Goal: Task Accomplishment & Management: Manage account settings

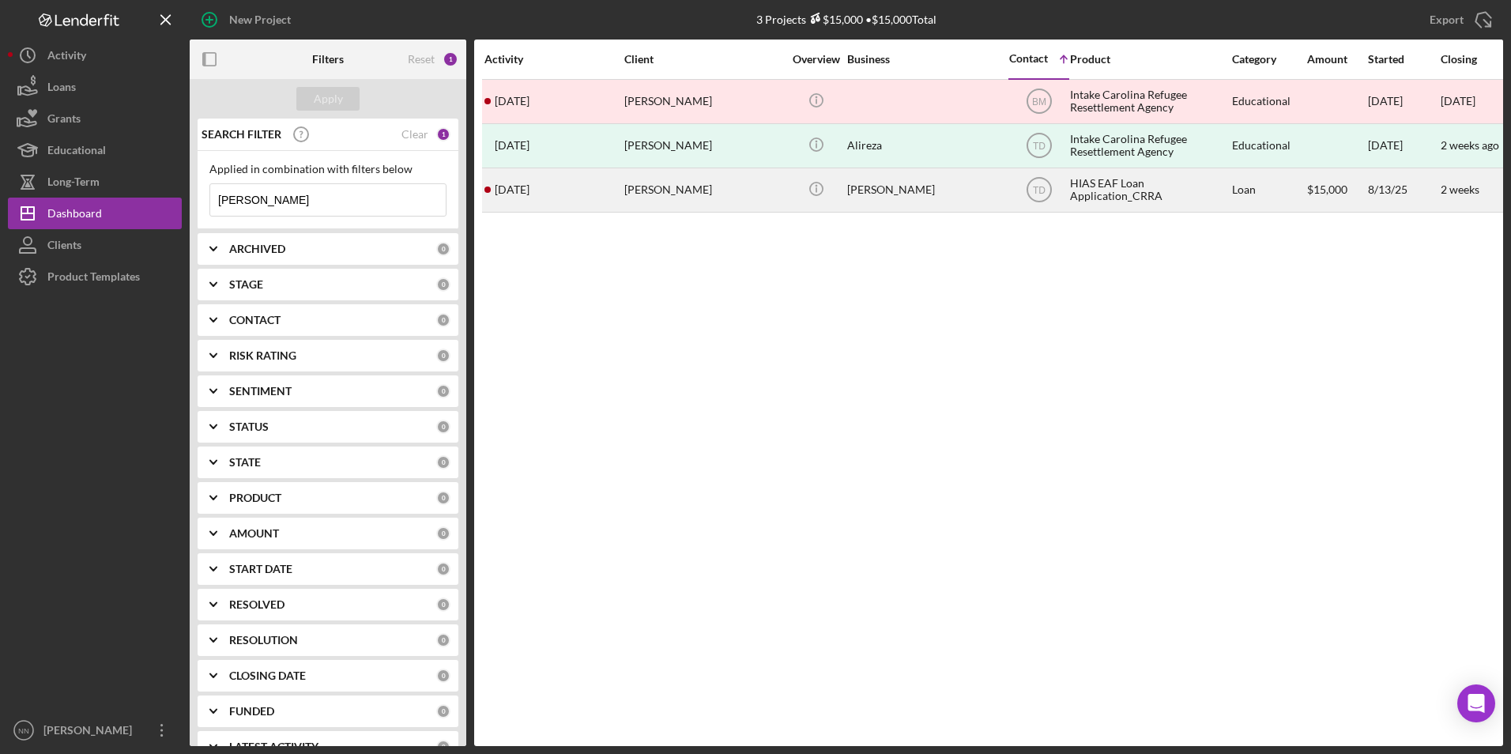
click at [664, 191] on div "[PERSON_NAME]" at bounding box center [703, 190] width 158 height 42
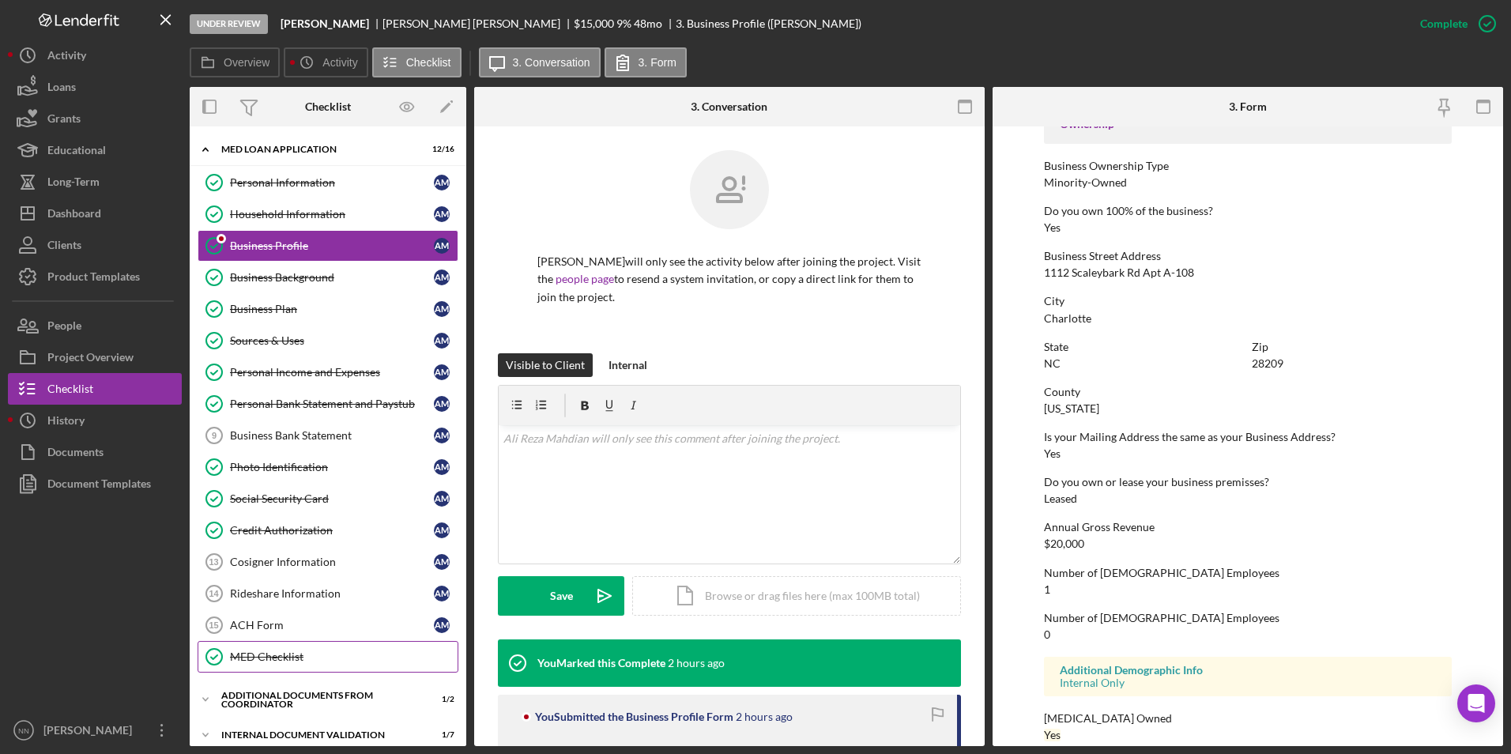
scroll to position [156, 0]
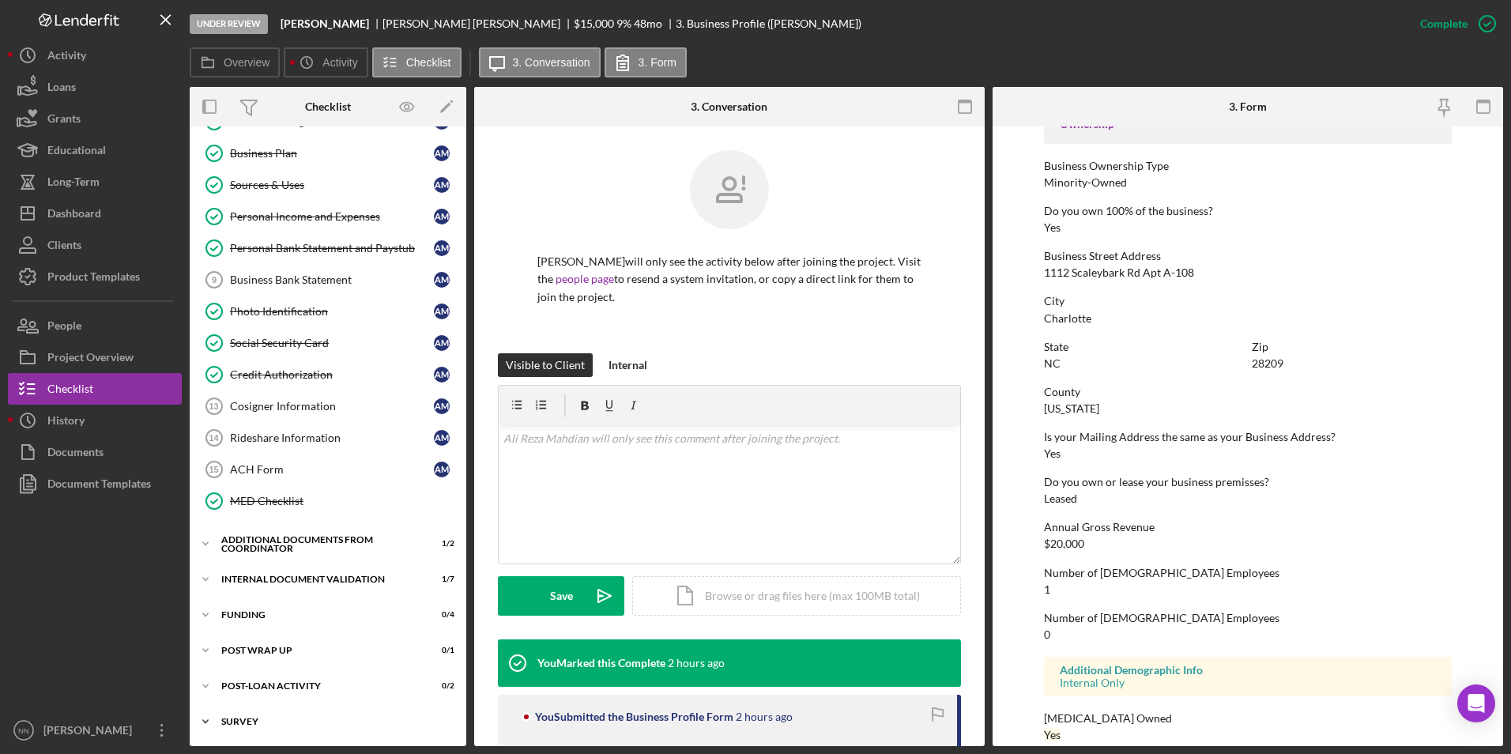
click at [280, 716] on div "Icon/Expander Survey 0 / 1" at bounding box center [328, 722] width 277 height 32
click at [276, 548] on div "Additional Documents from Coordinator" at bounding box center [333, 543] width 225 height 9
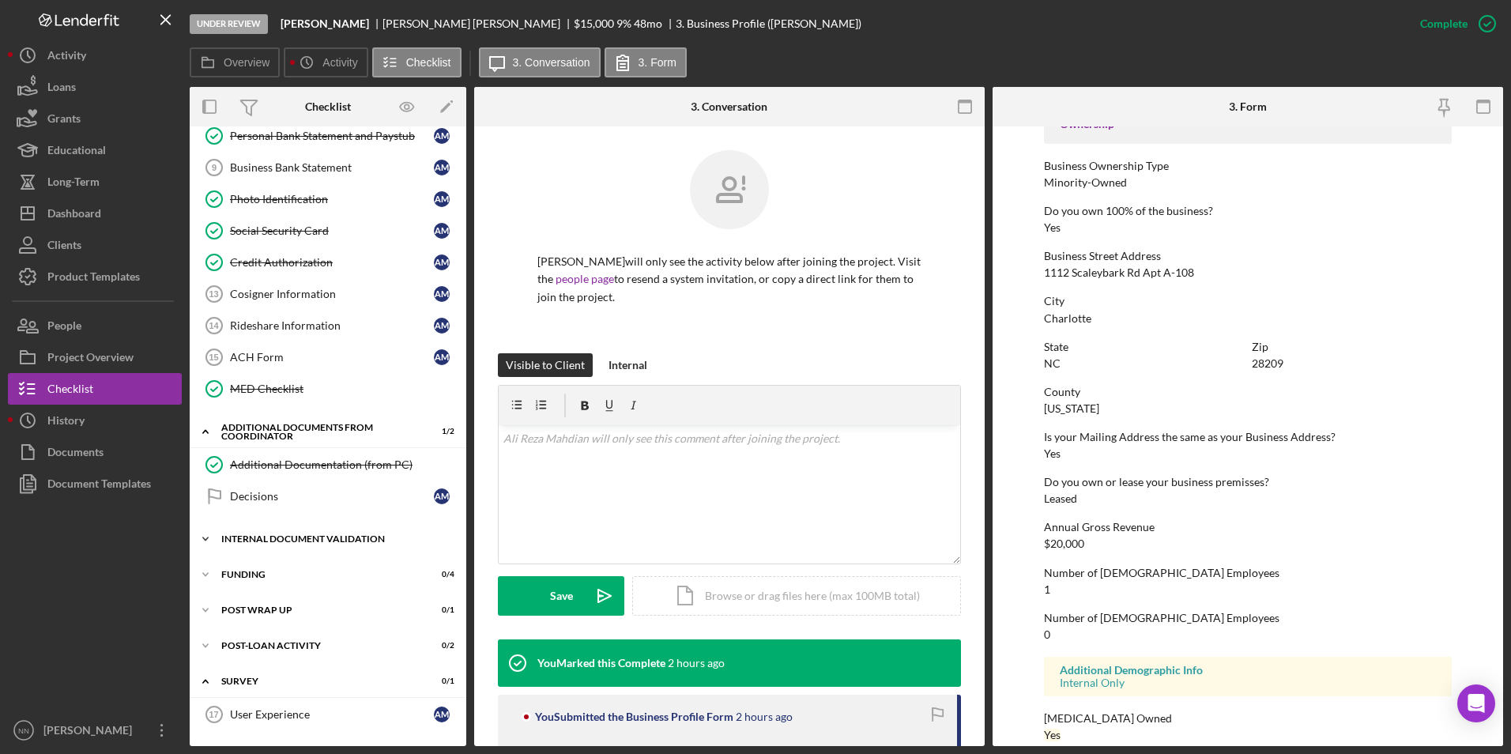
click at [284, 536] on div "Internal Document Validation" at bounding box center [333, 538] width 225 height 9
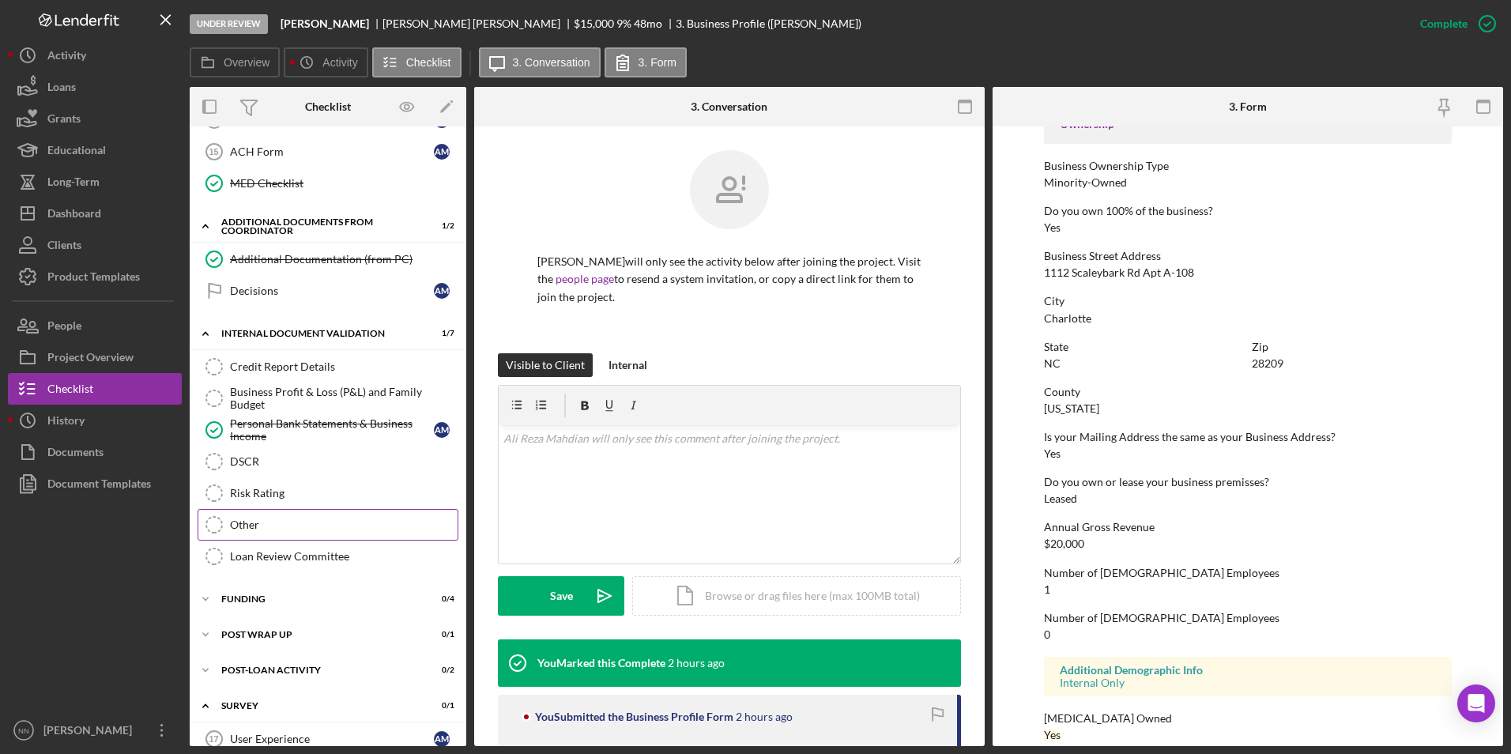
scroll to position [498, 0]
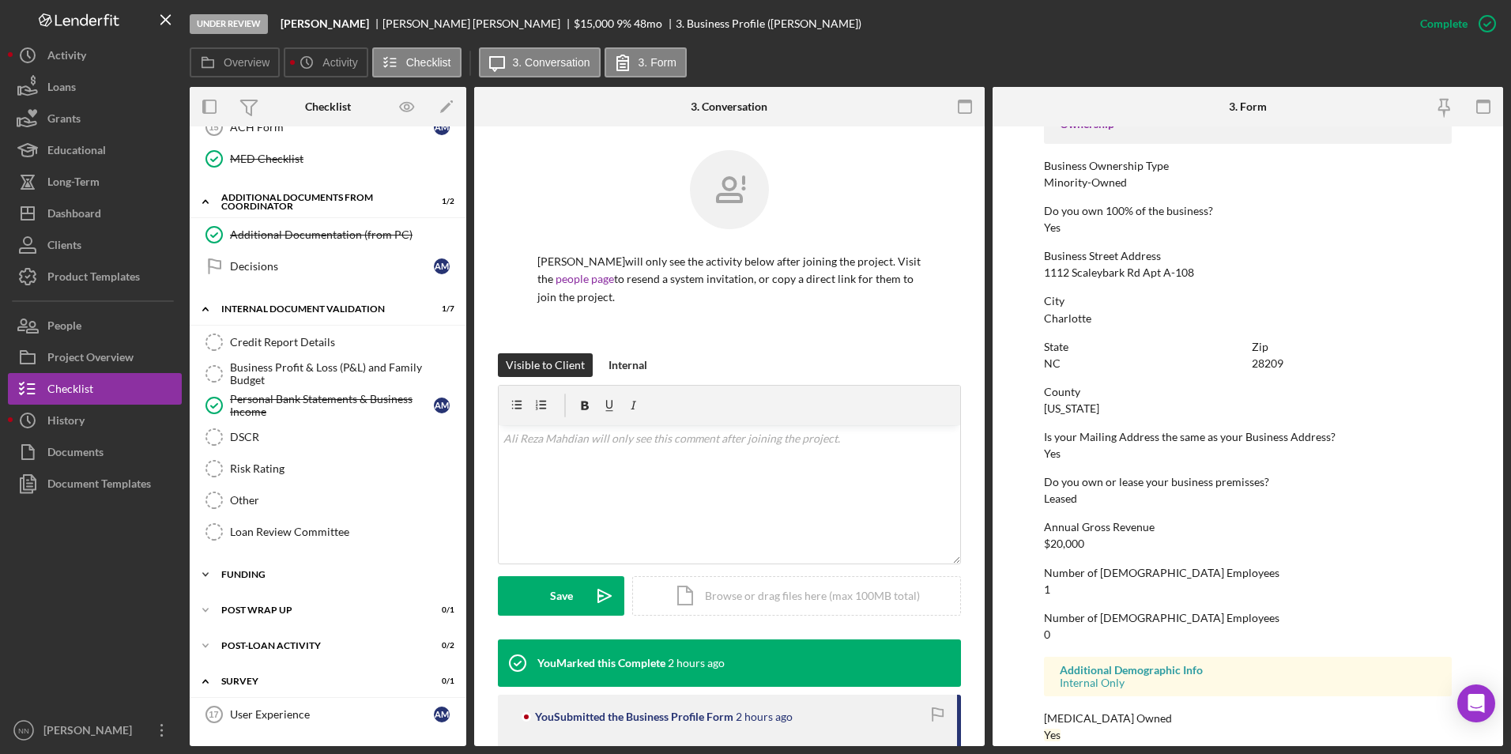
click at [280, 585] on div "Icon/Expander Funding 0 / 4" at bounding box center [328, 575] width 277 height 32
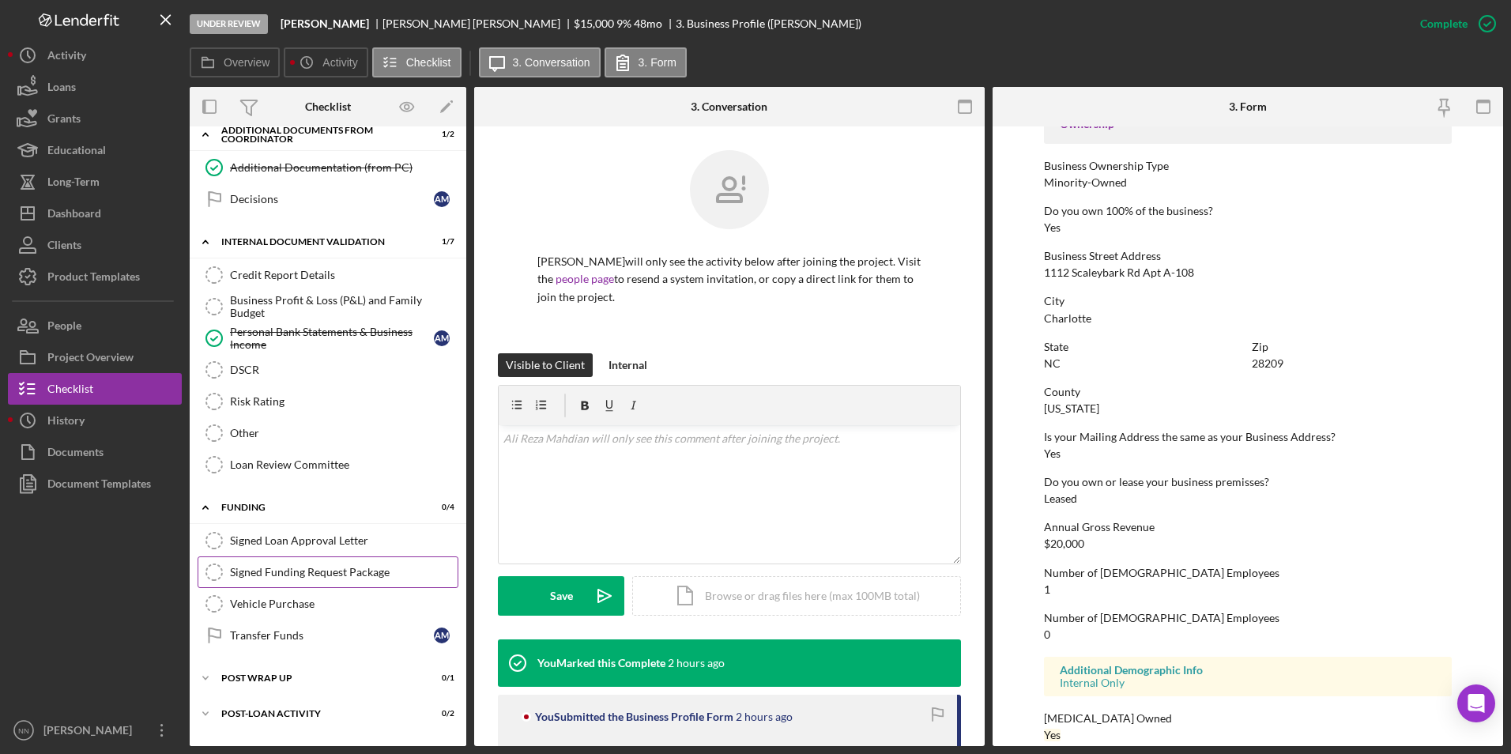
scroll to position [633, 0]
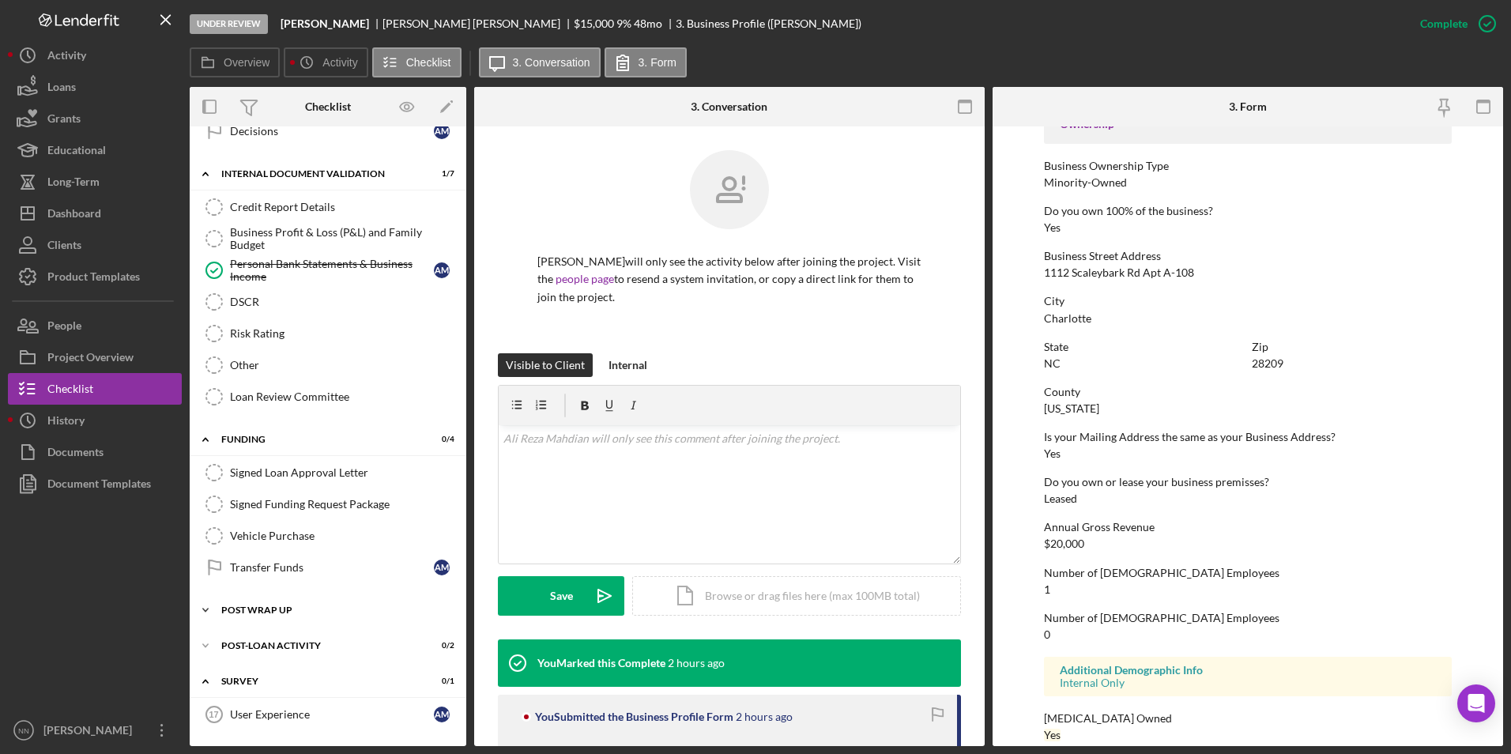
click at [280, 603] on div "Icon/Expander Post Wrap Up 0 / 1" at bounding box center [328, 610] width 277 height 32
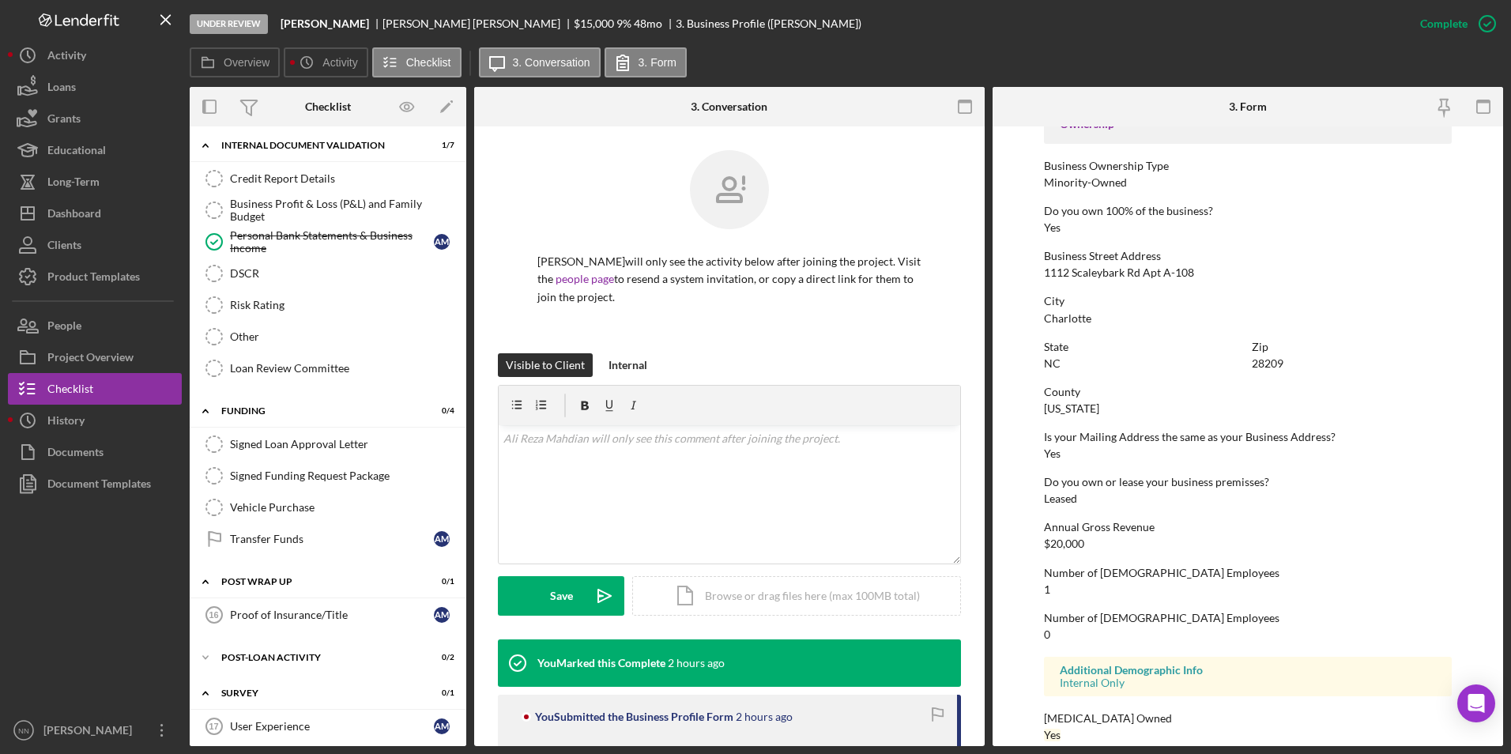
scroll to position [673, 0]
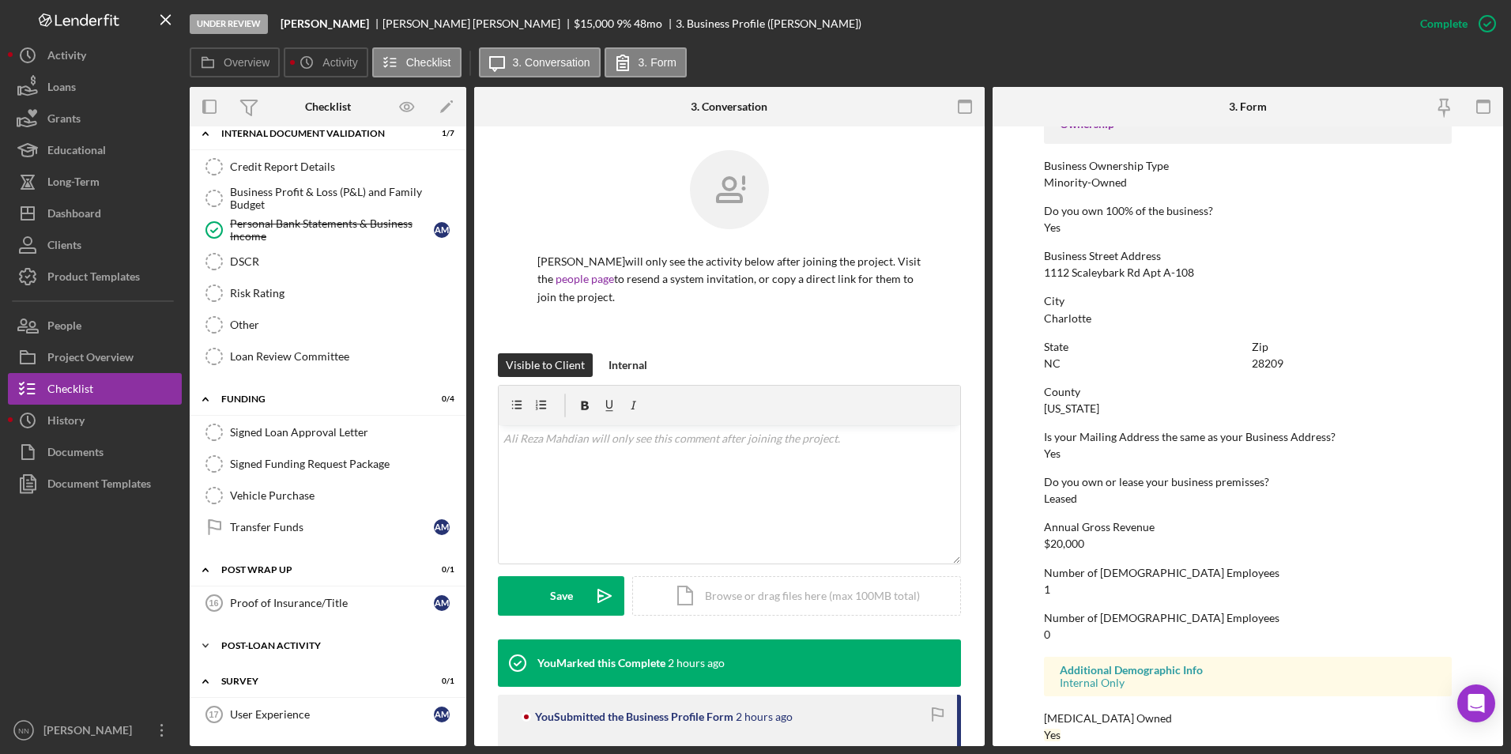
click at [314, 652] on div "Icon/Expander Post-Loan Activity 0 / 2" at bounding box center [328, 646] width 277 height 32
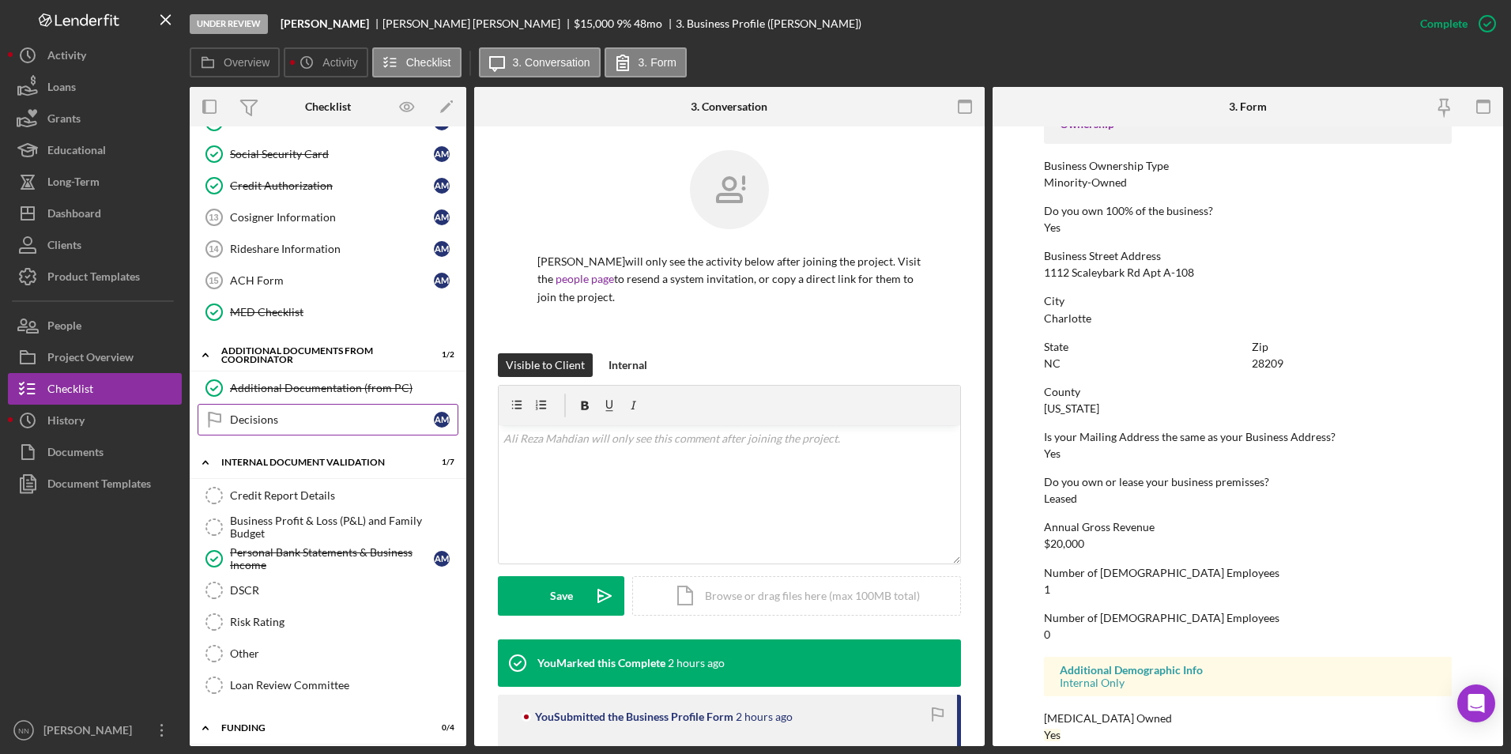
scroll to position [199, 0]
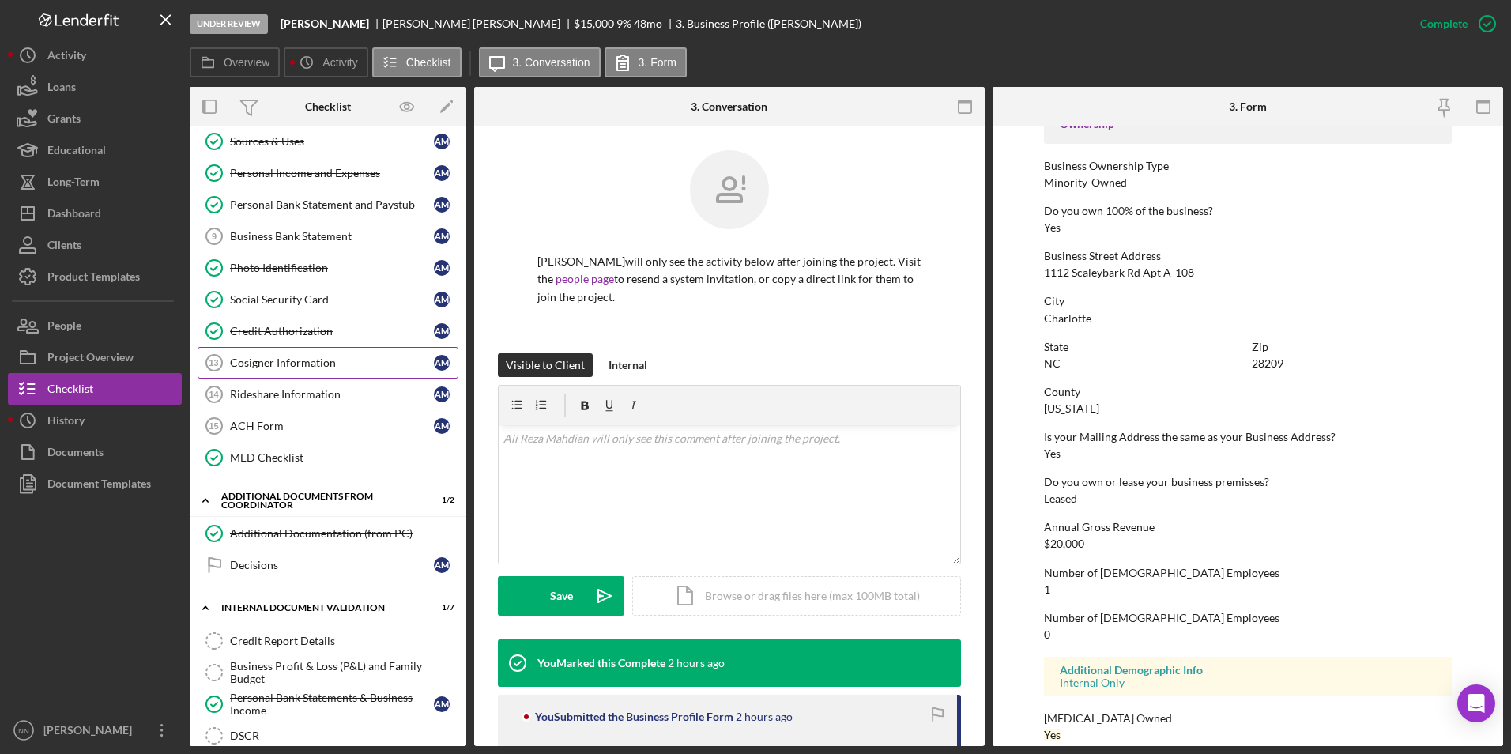
click at [297, 363] on div "Cosigner Information" at bounding box center [332, 362] width 204 height 13
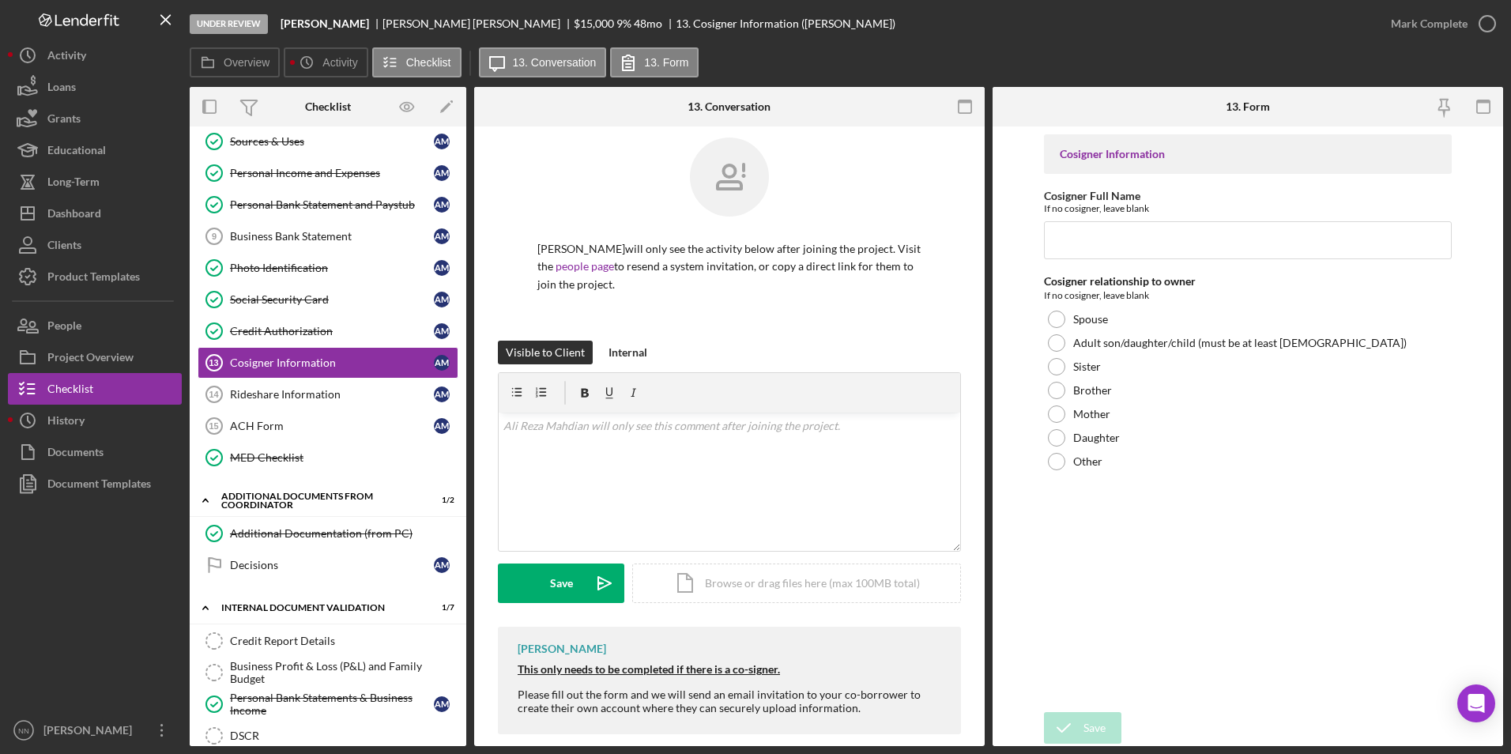
scroll to position [32, 0]
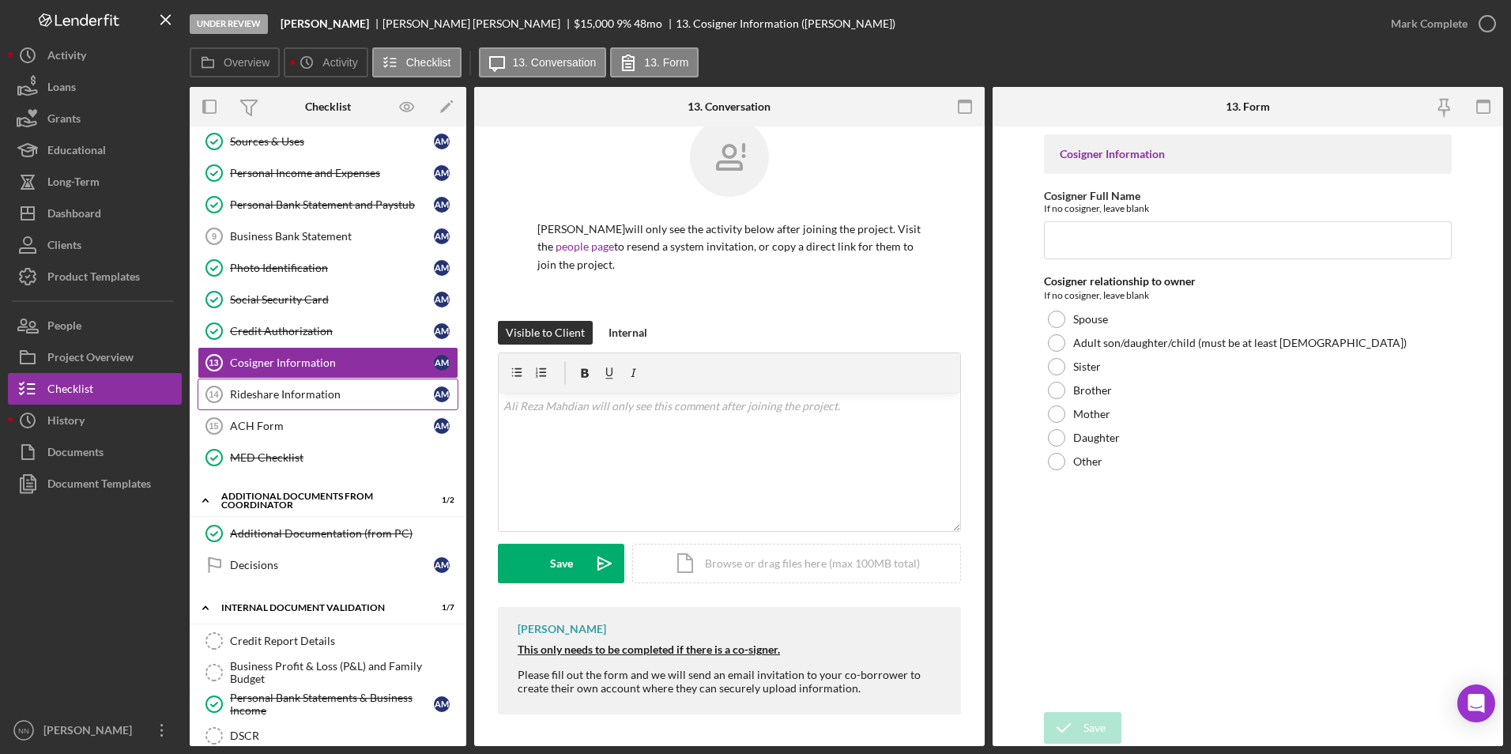
click at [292, 393] on div "Rideshare Information" at bounding box center [332, 394] width 204 height 13
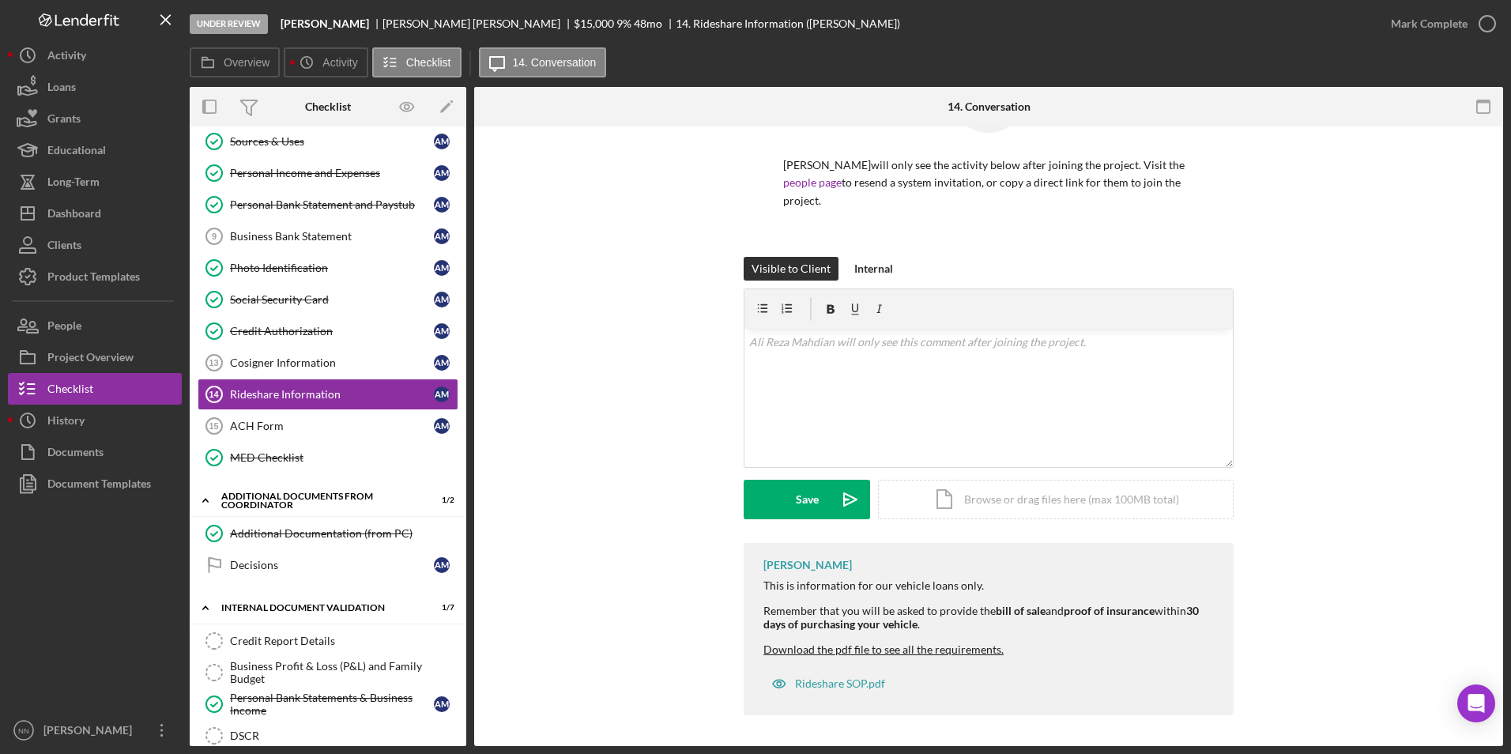
scroll to position [97, 0]
click at [324, 179] on div "Personal Income and Expenses" at bounding box center [332, 173] width 204 height 13
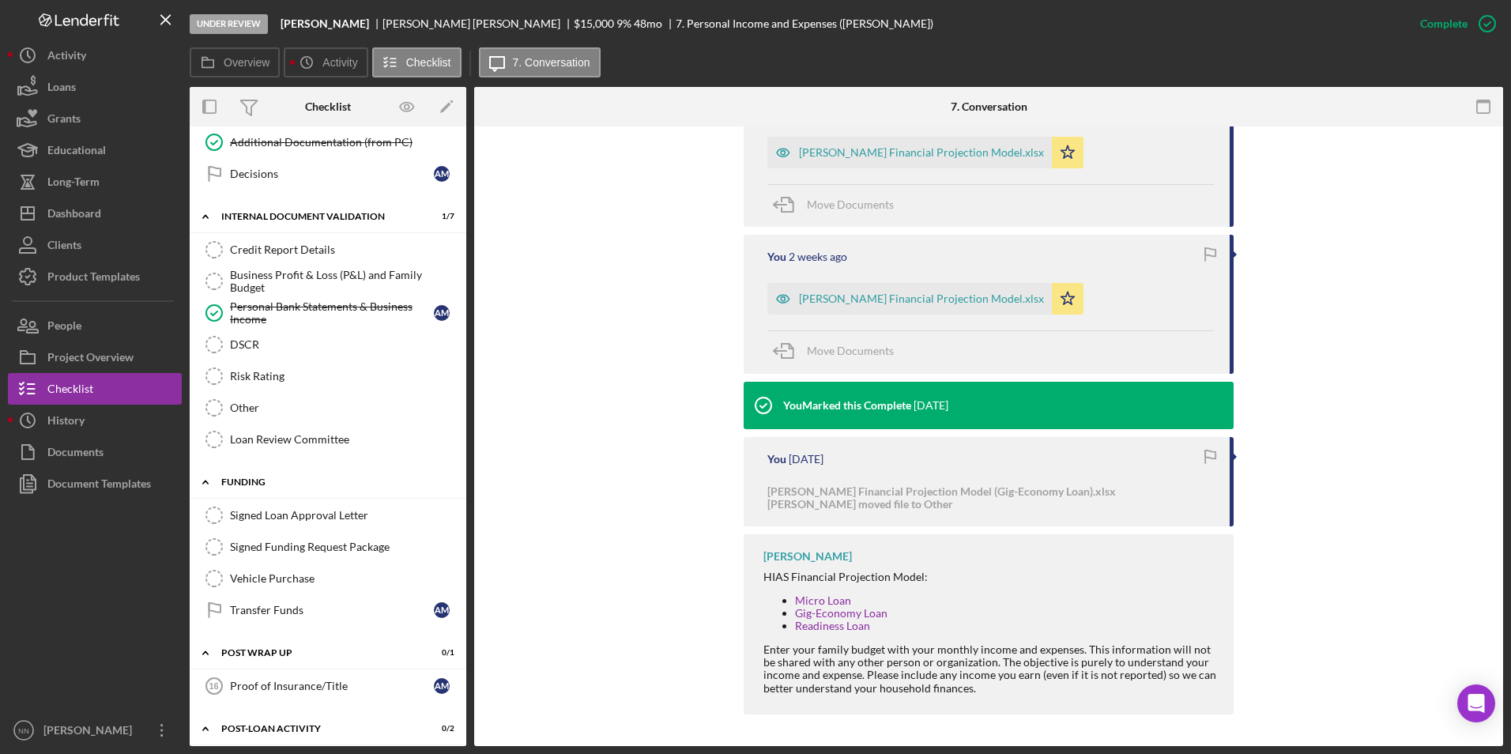
scroll to position [594, 0]
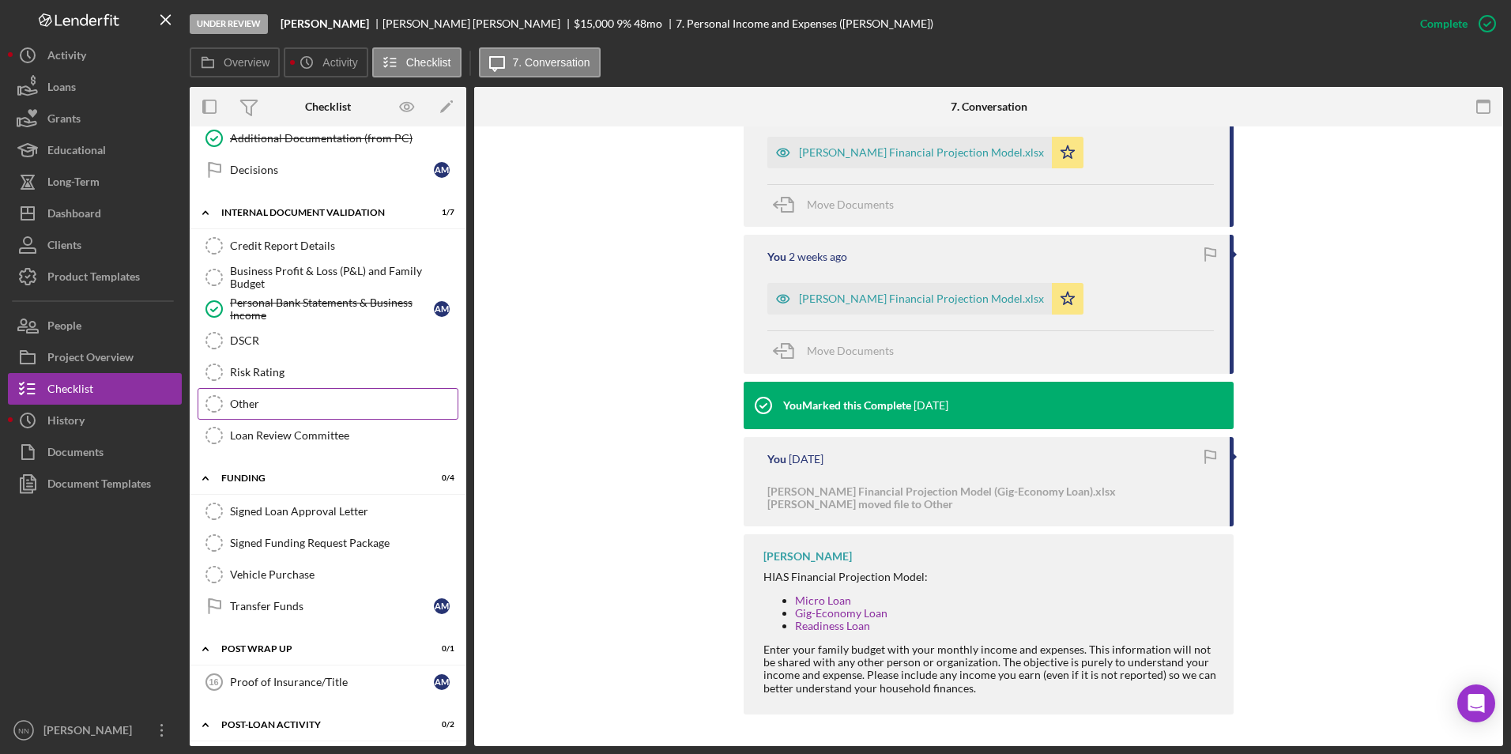
click at [258, 393] on link "Other Other" at bounding box center [328, 404] width 261 height 32
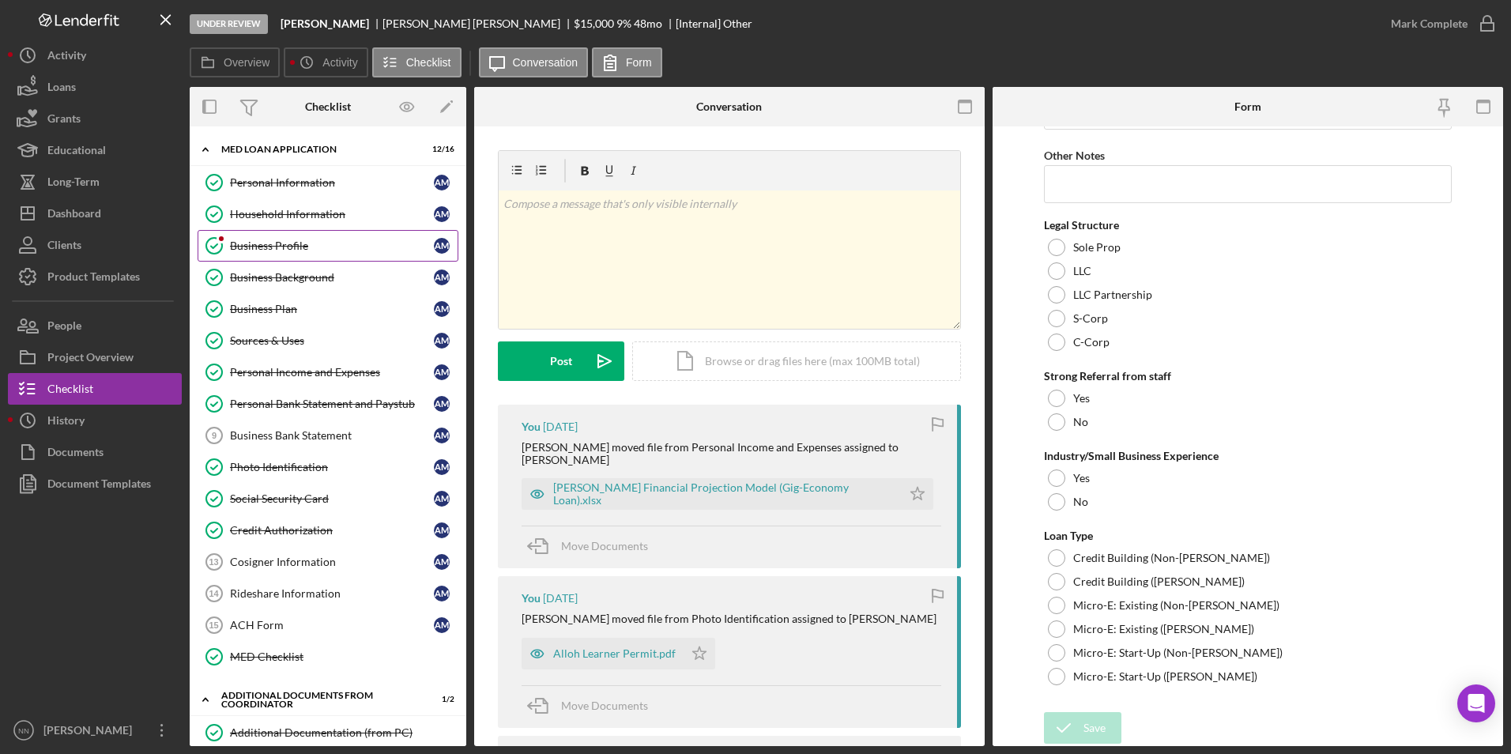
click at [303, 241] on div "Business Profile" at bounding box center [332, 245] width 204 height 13
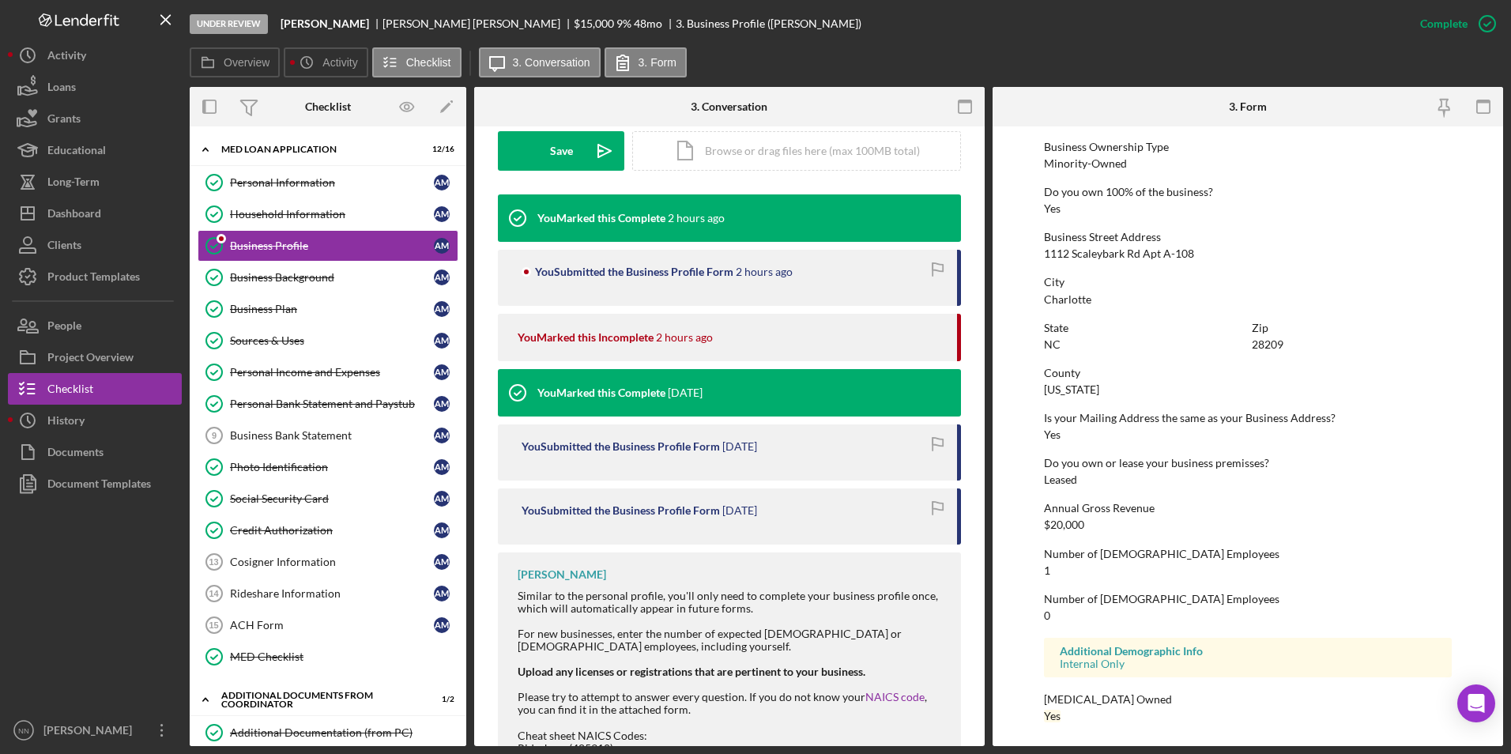
scroll to position [557, 0]
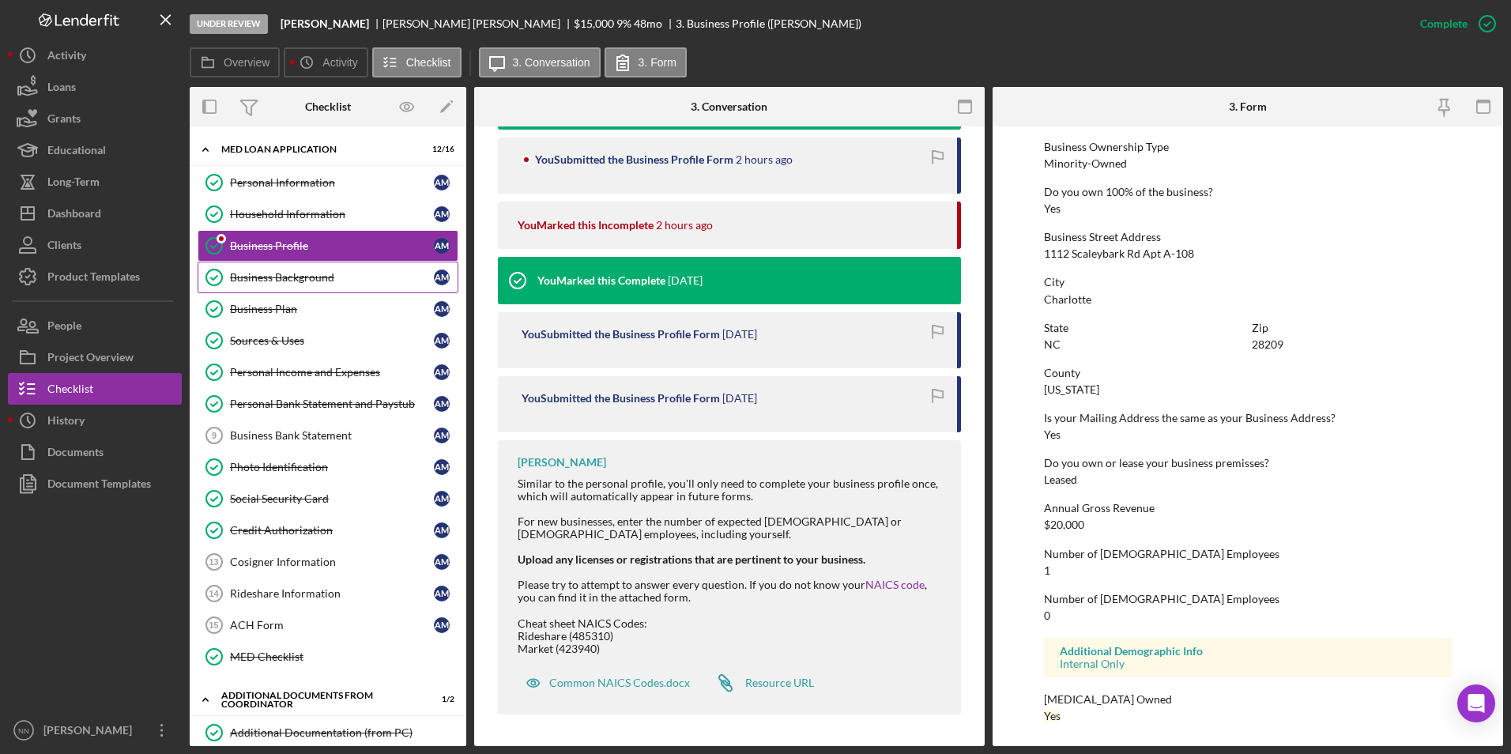
click at [285, 283] on div "Business Background" at bounding box center [332, 277] width 204 height 13
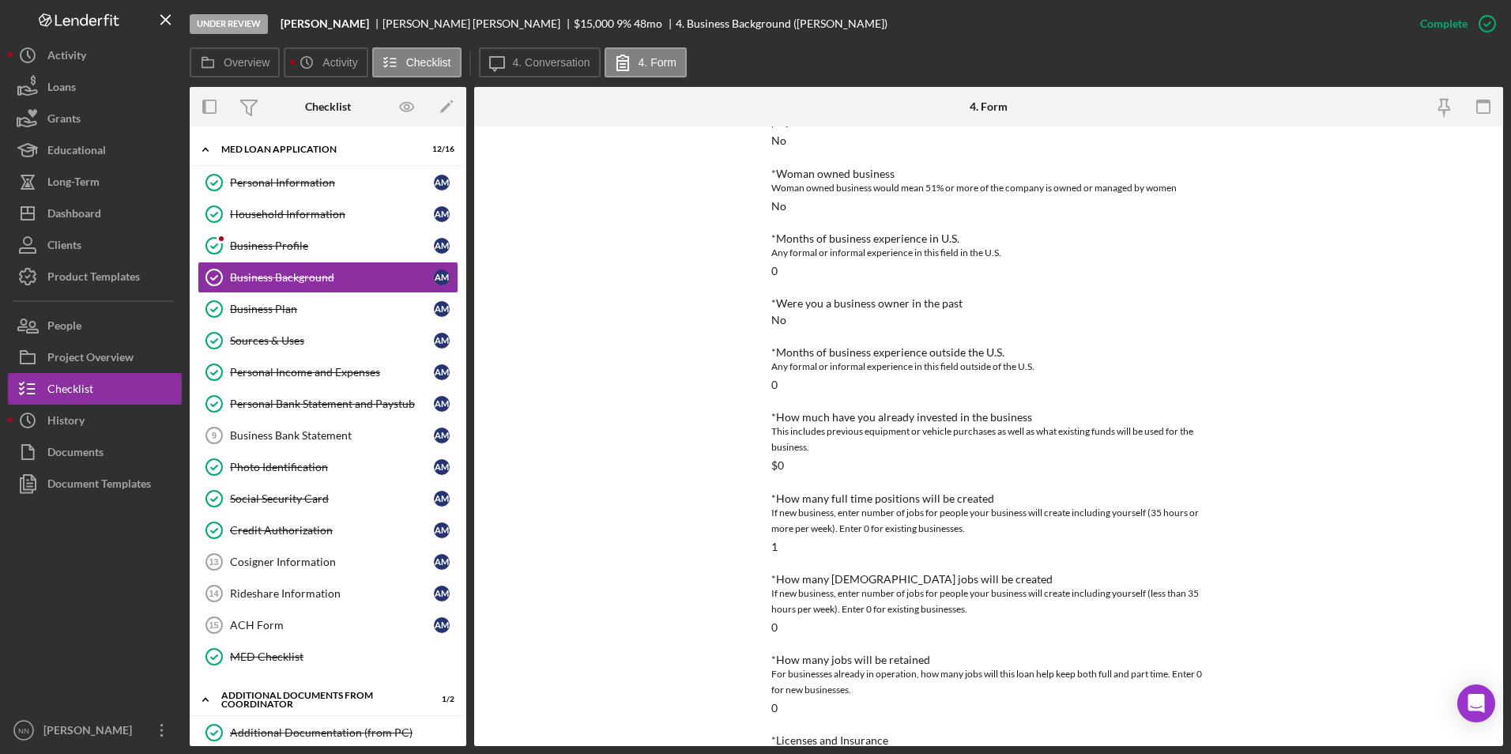
scroll to position [422, 0]
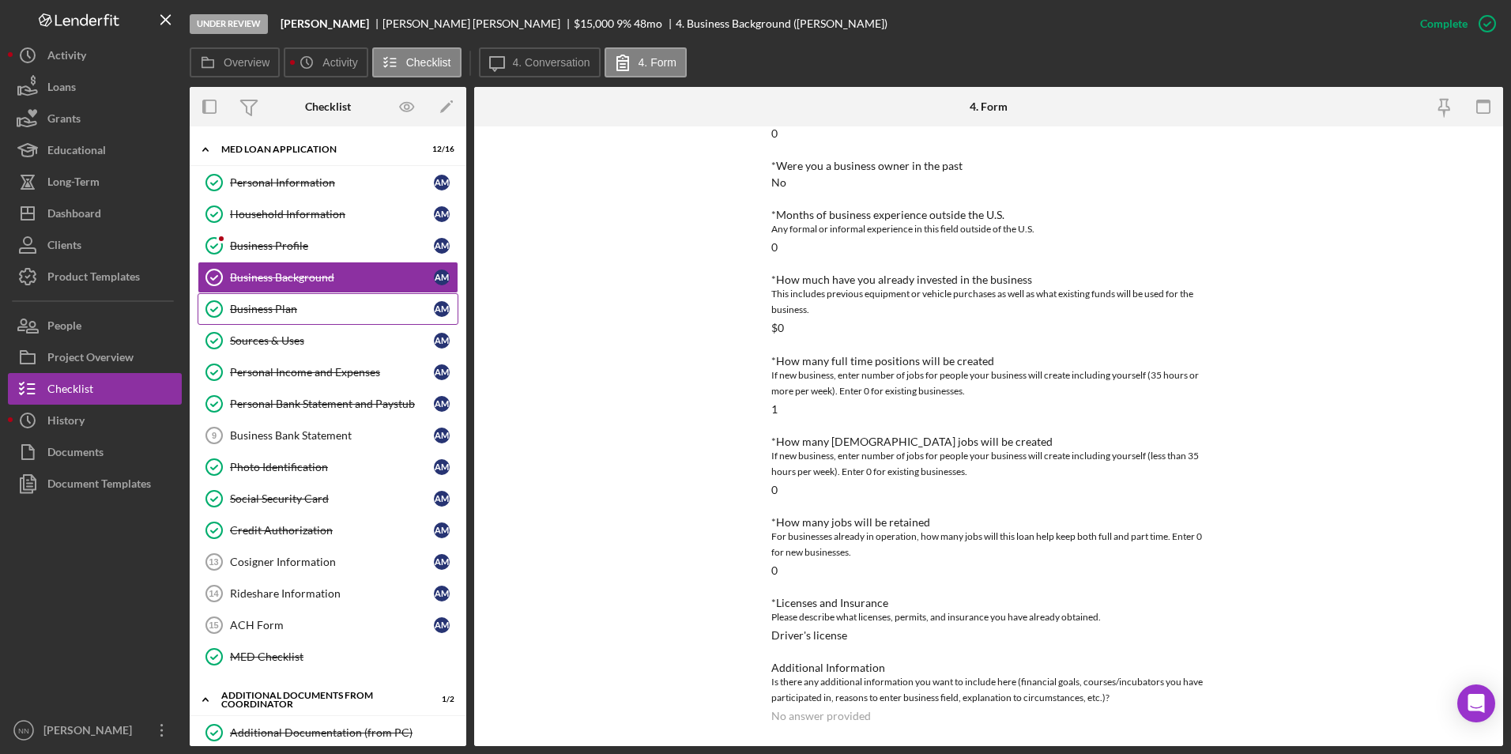
click at [296, 315] on div "Business Plan" at bounding box center [332, 309] width 204 height 13
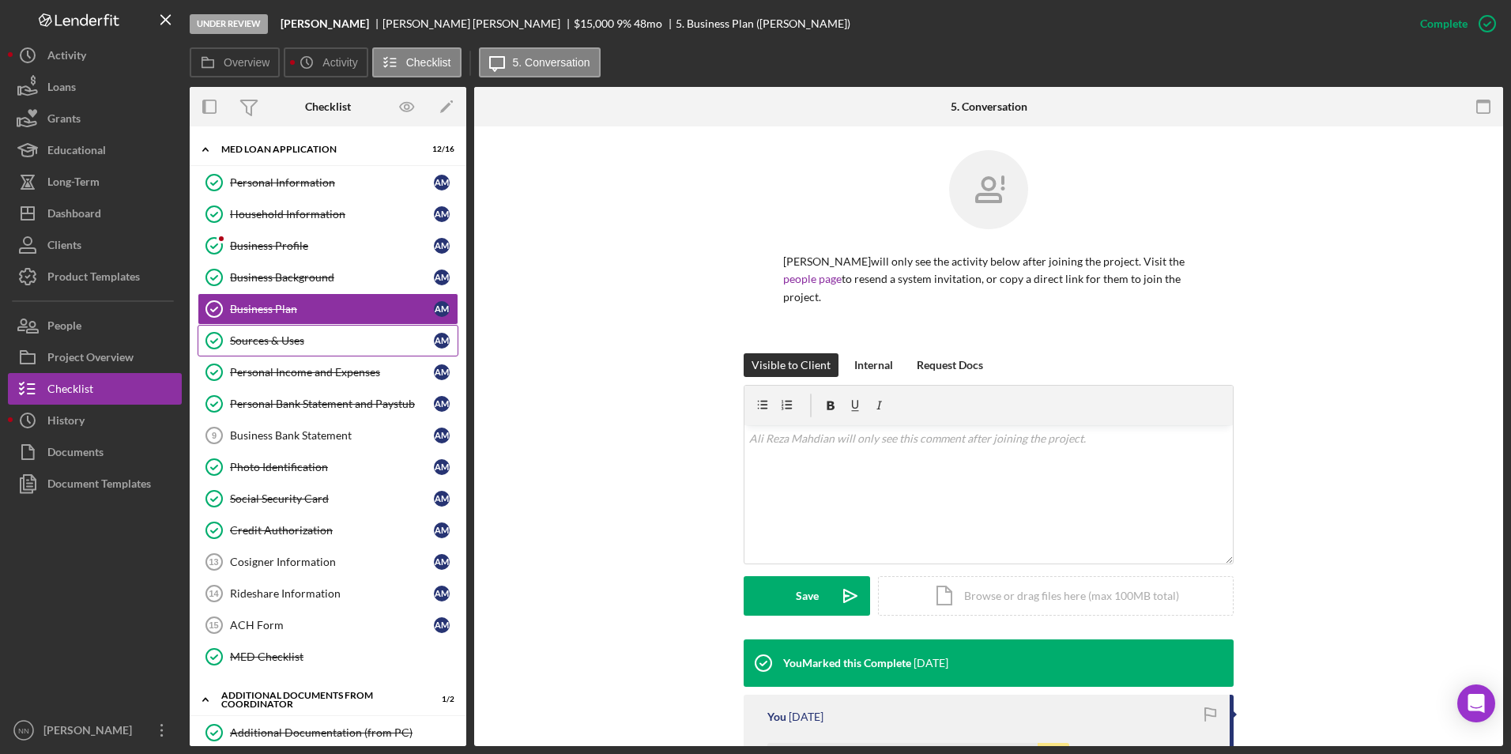
click at [296, 341] on div "Sources & Uses" at bounding box center [332, 340] width 204 height 13
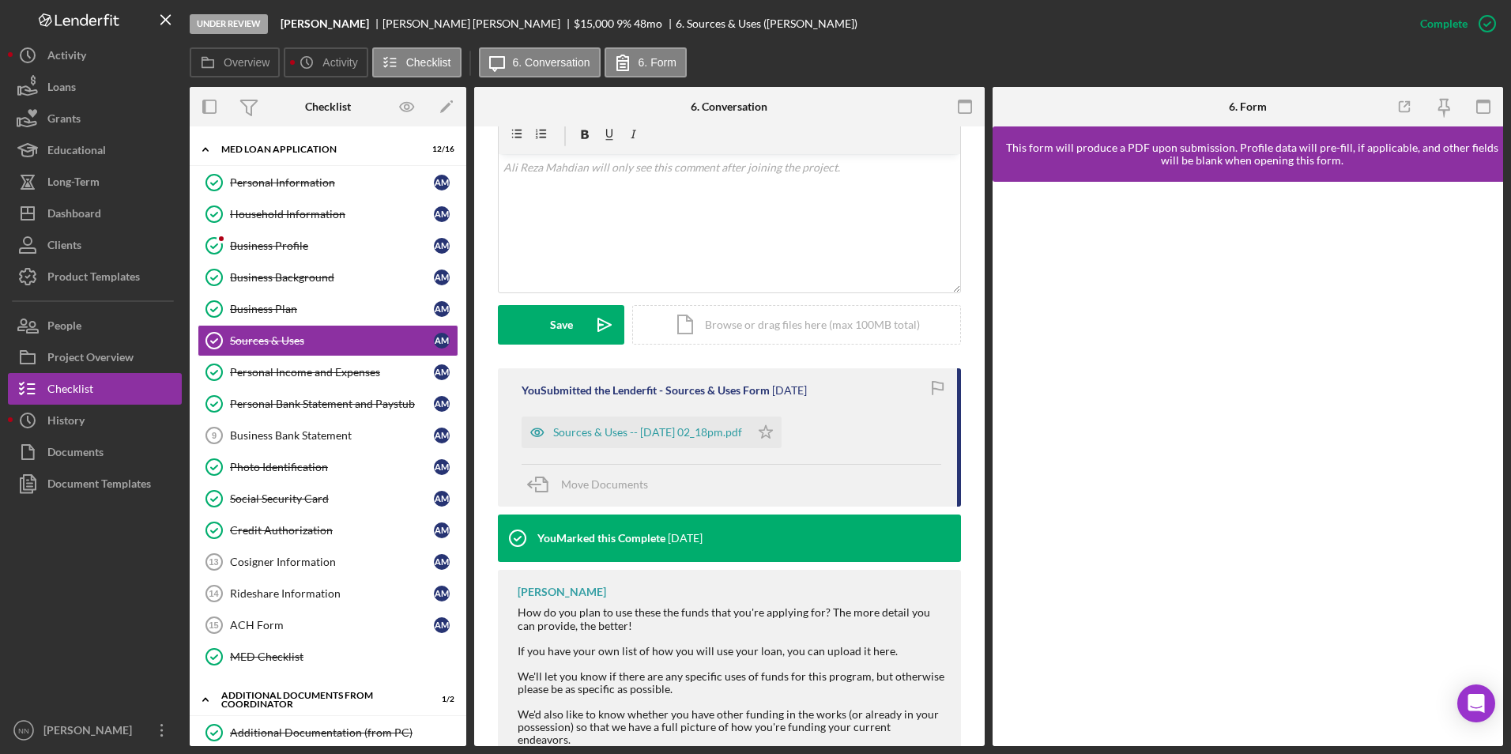
scroll to position [336, 0]
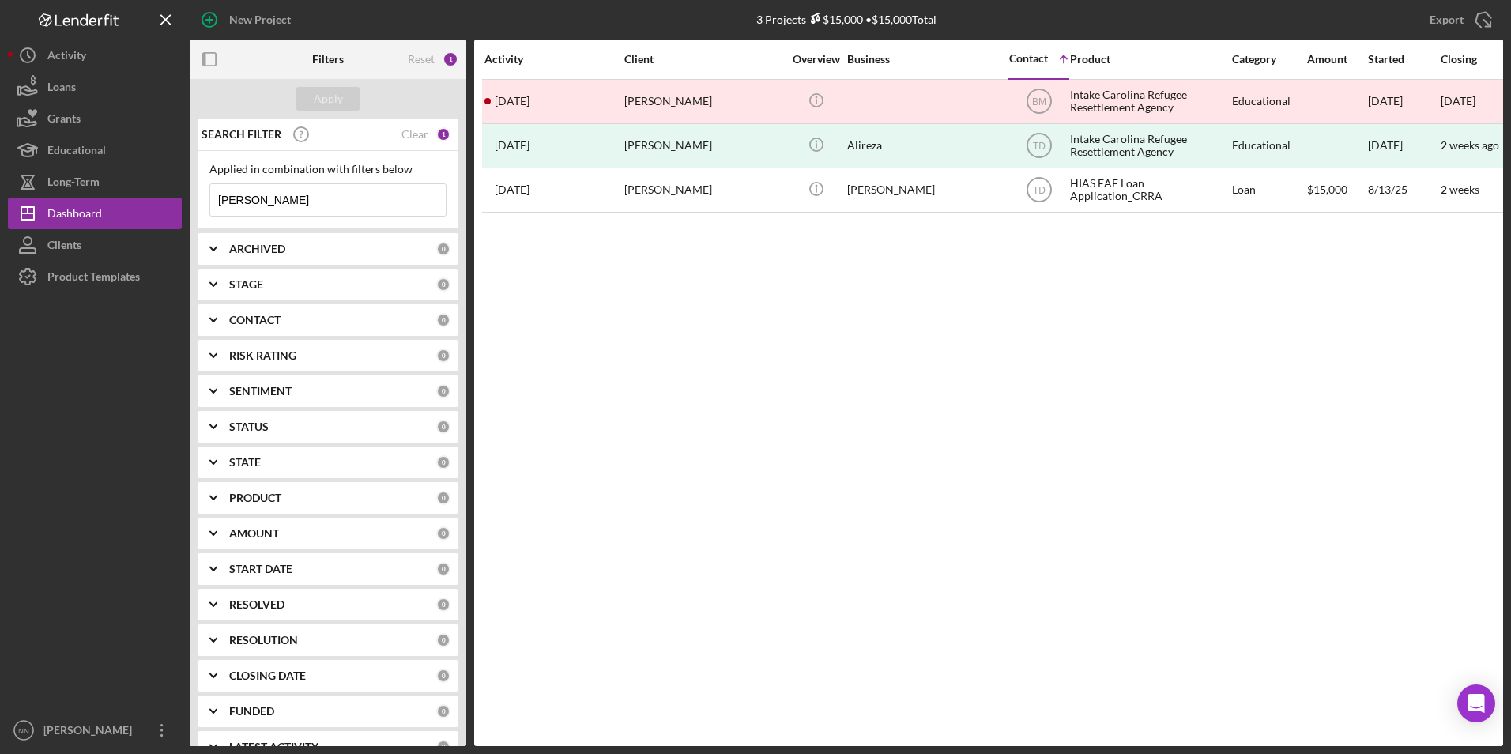
drag, startPoint x: 348, startPoint y: 212, endPoint x: 205, endPoint y: 208, distance: 142.3
click at [205, 208] on div "Applied in combination with filters below Mahdian Icon/Menu Close" at bounding box center [328, 190] width 261 height 78
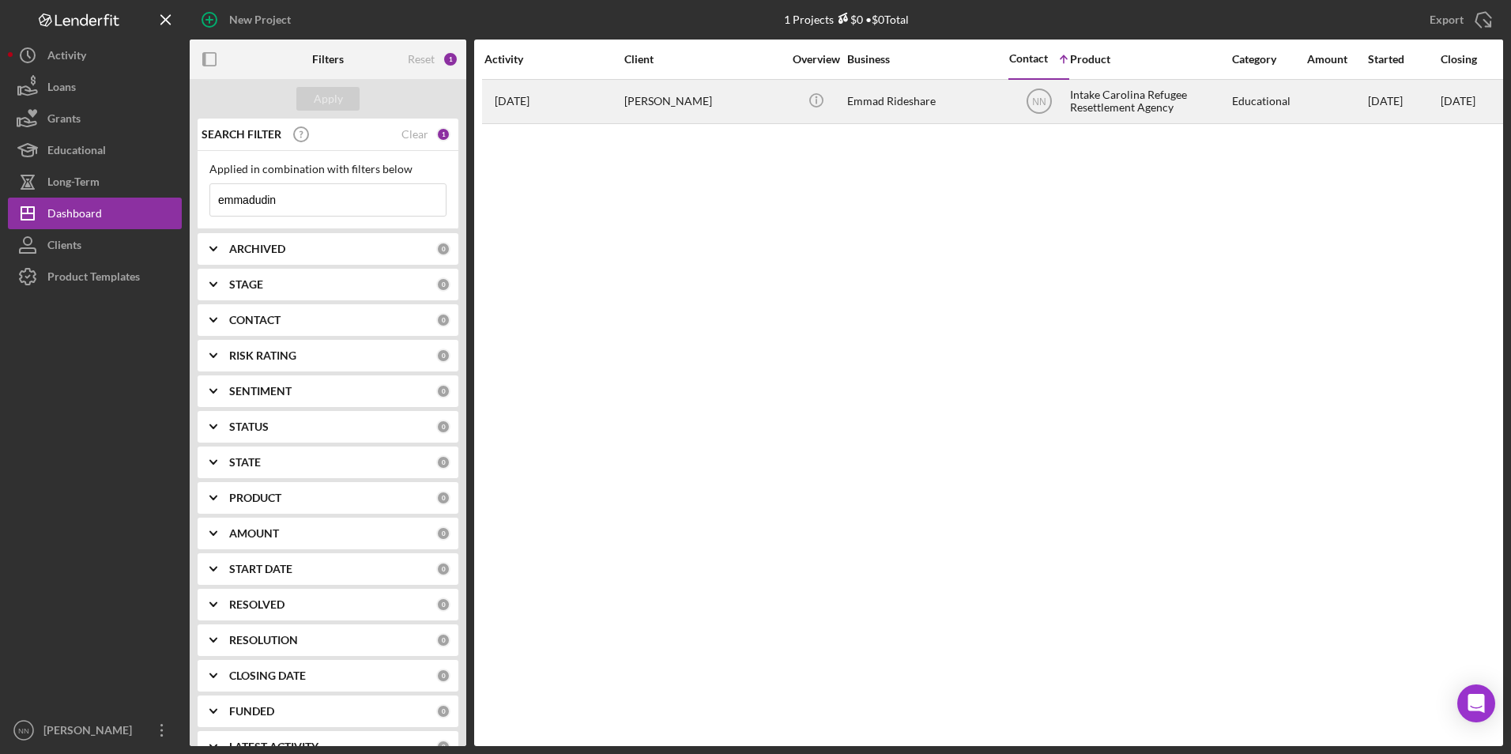
type input "emmadudin"
click at [694, 110] on div "Emmadudin Barakzai" at bounding box center [703, 102] width 158 height 42
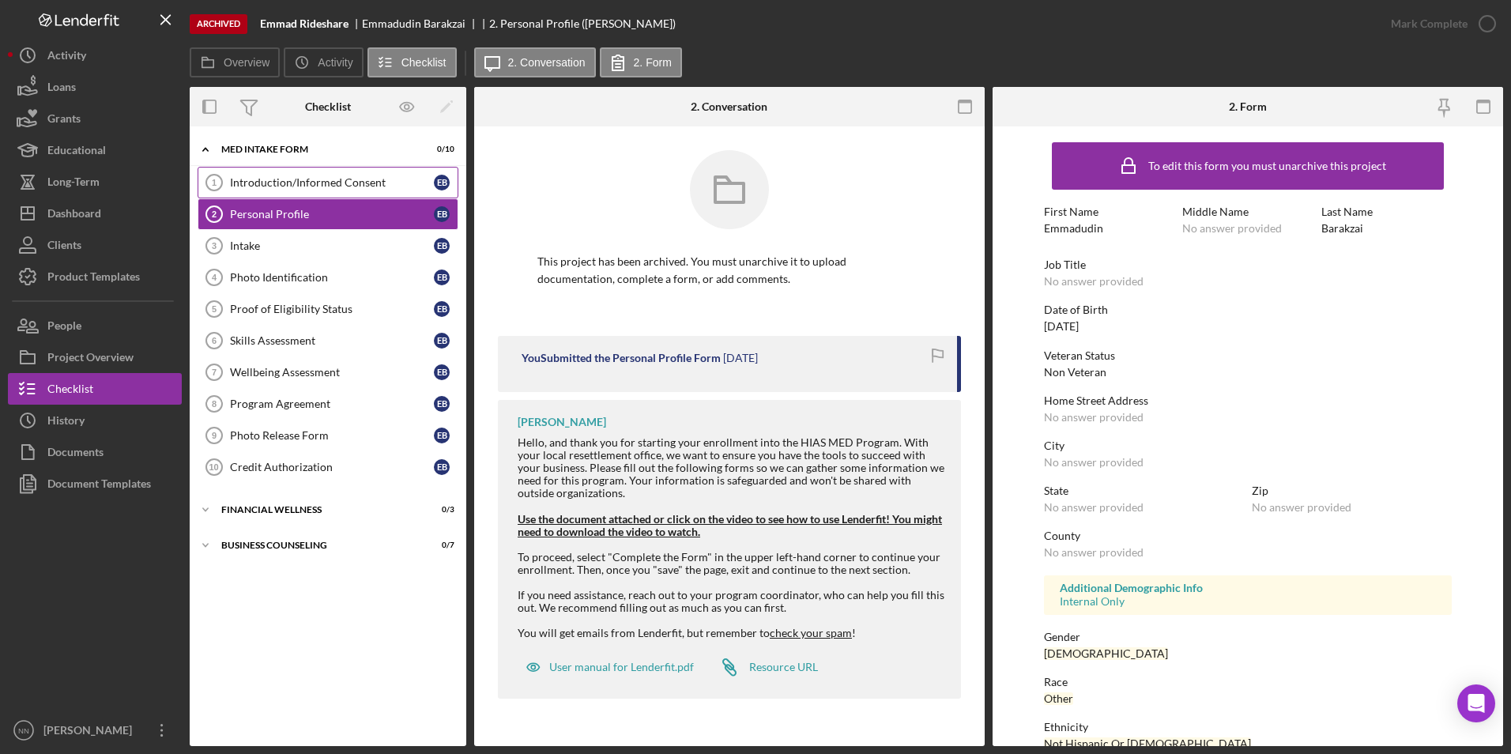
click at [278, 184] on div "Introduction/Informed Consent" at bounding box center [332, 182] width 204 height 13
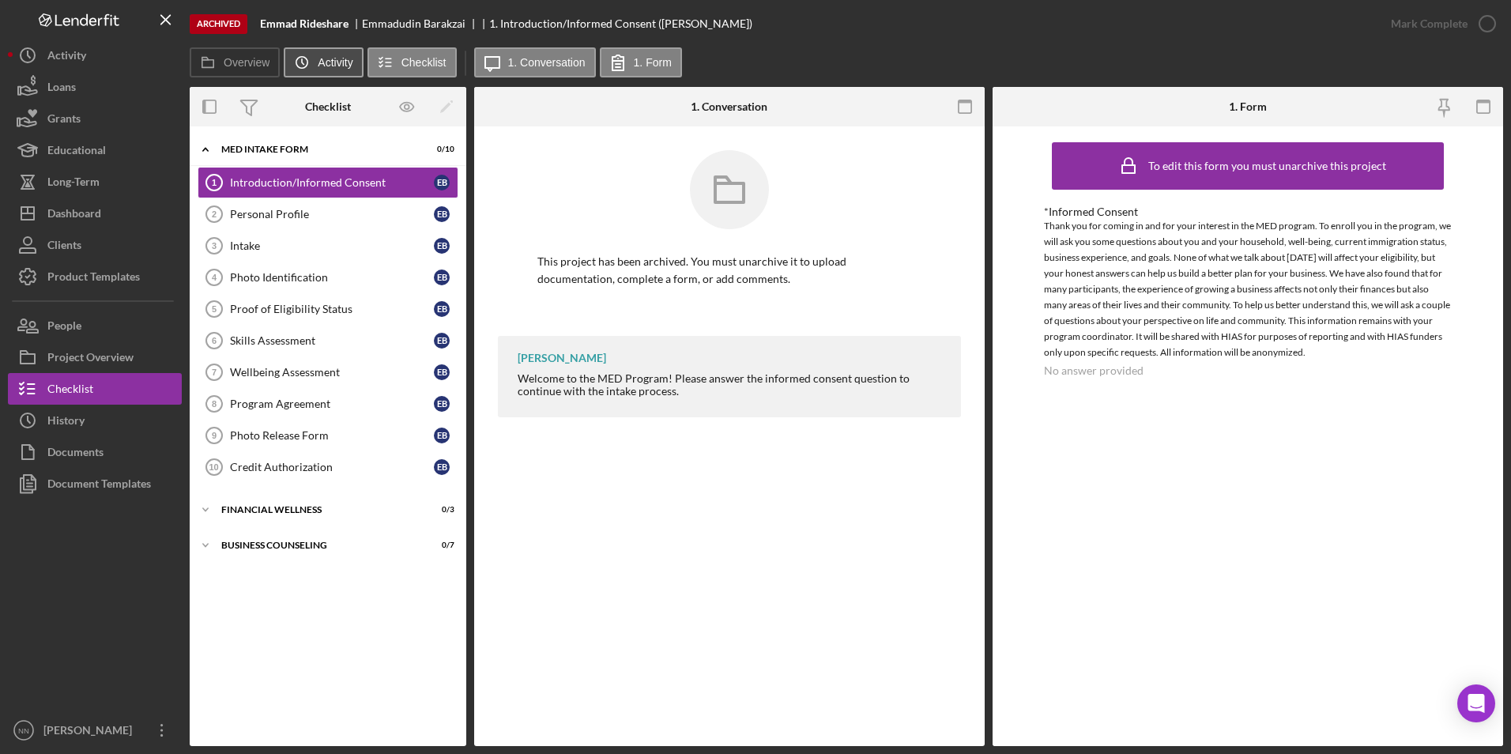
click at [297, 64] on icon "Icon/History" at bounding box center [302, 63] width 32 height 32
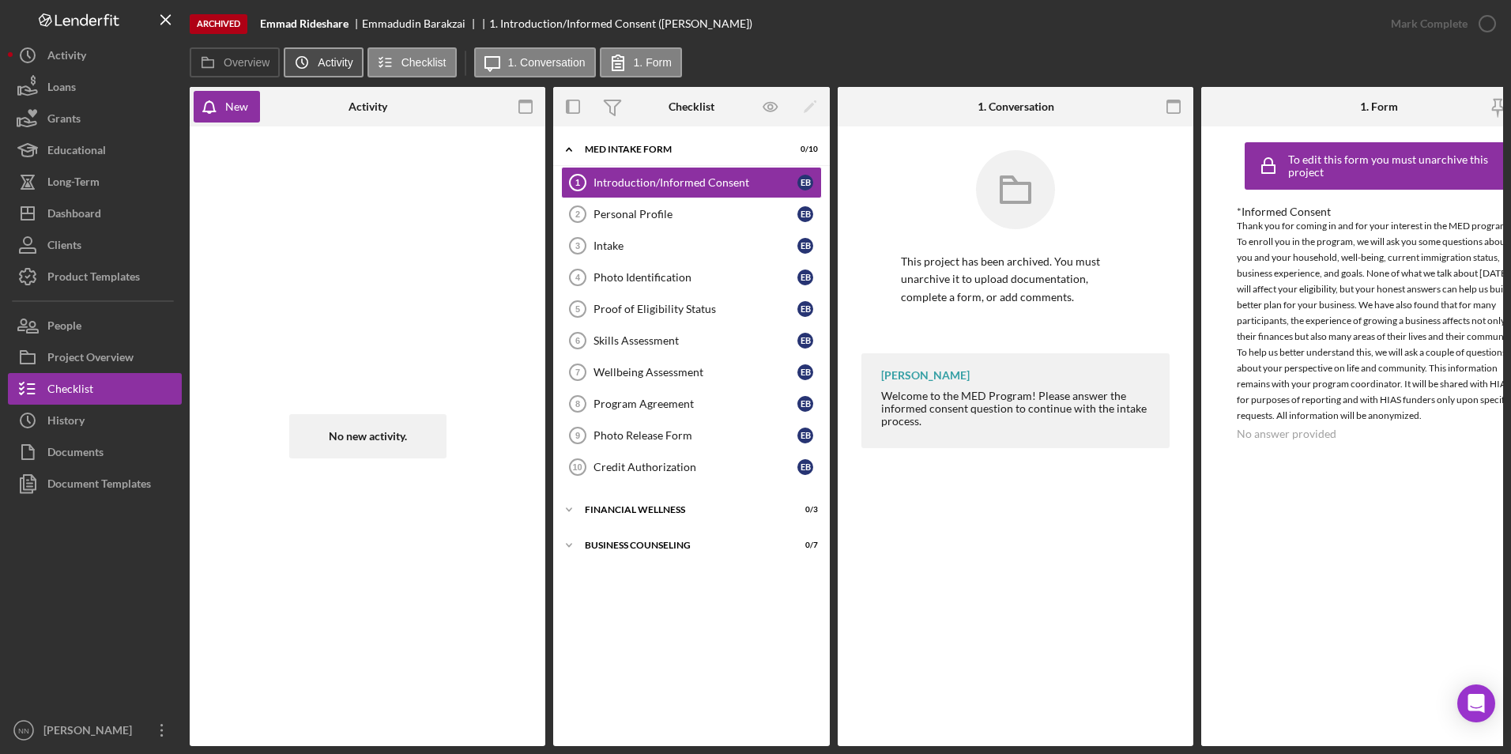
click at [312, 55] on icon "Icon/History" at bounding box center [302, 63] width 32 height 32
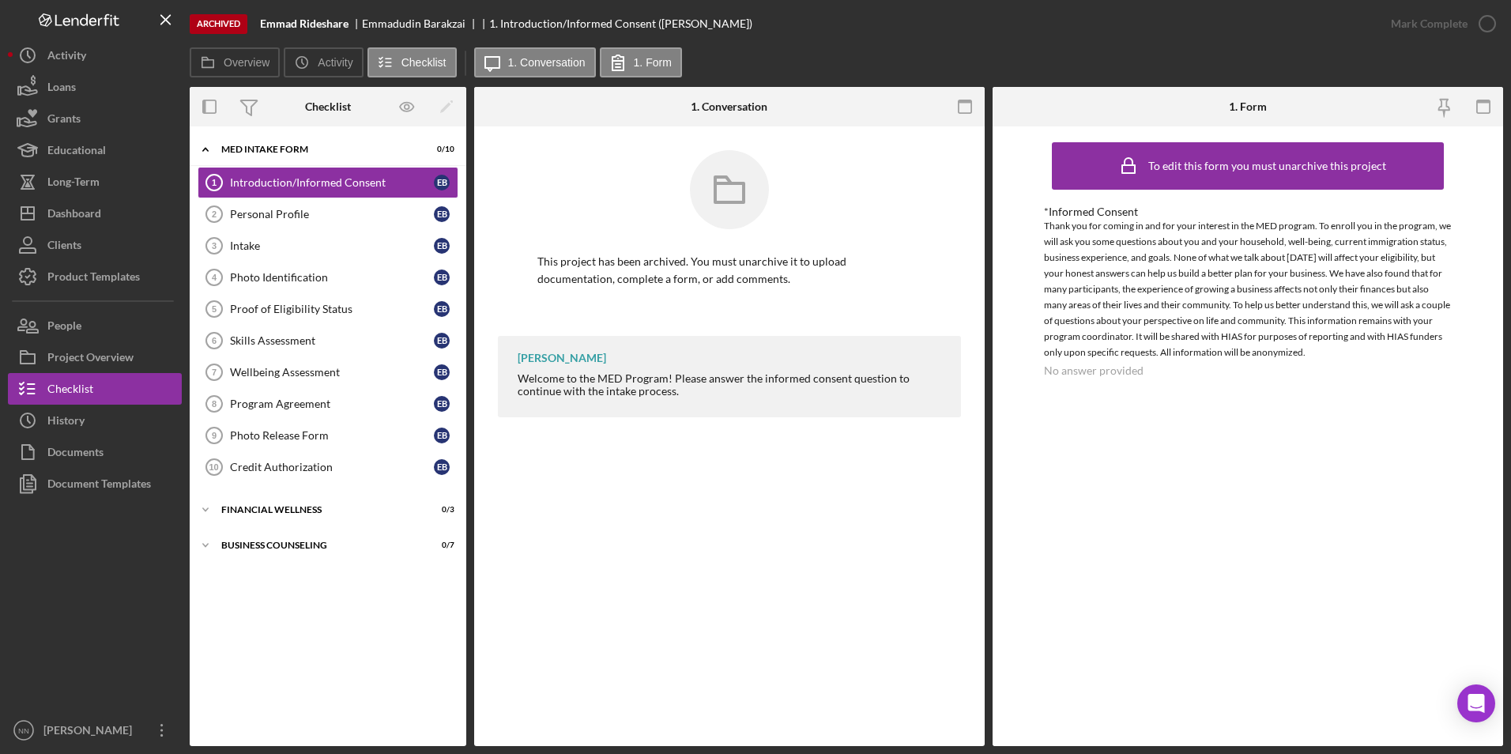
click at [215, 46] on div "Archived Emmad Rideshare Emmadudin Barakzai 1. Introduction/Informed Consent (E…" at bounding box center [782, 23] width 1185 height 47
click at [217, 57] on icon at bounding box center [208, 63] width 32 height 32
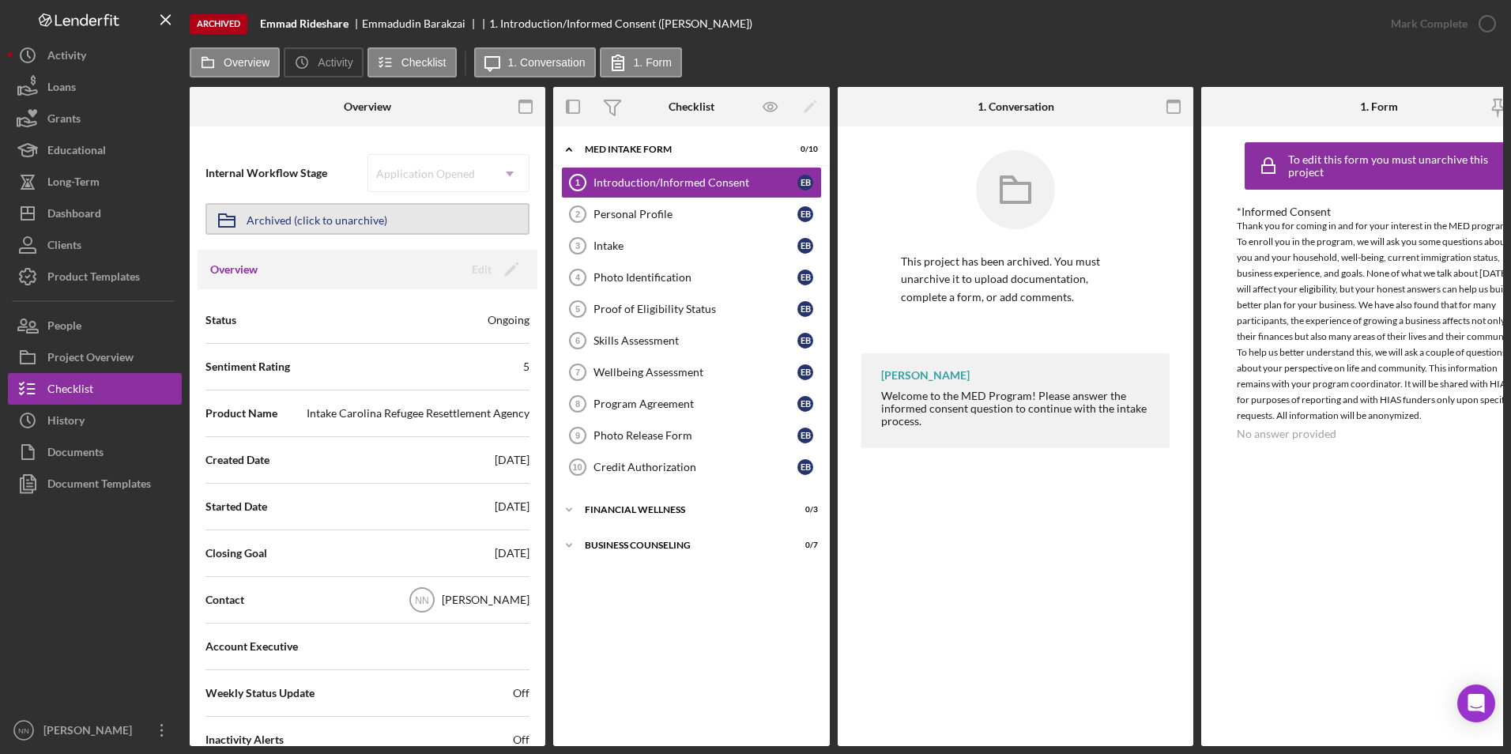
click at [362, 219] on div "Archived (click to unarchive)" at bounding box center [317, 219] width 141 height 28
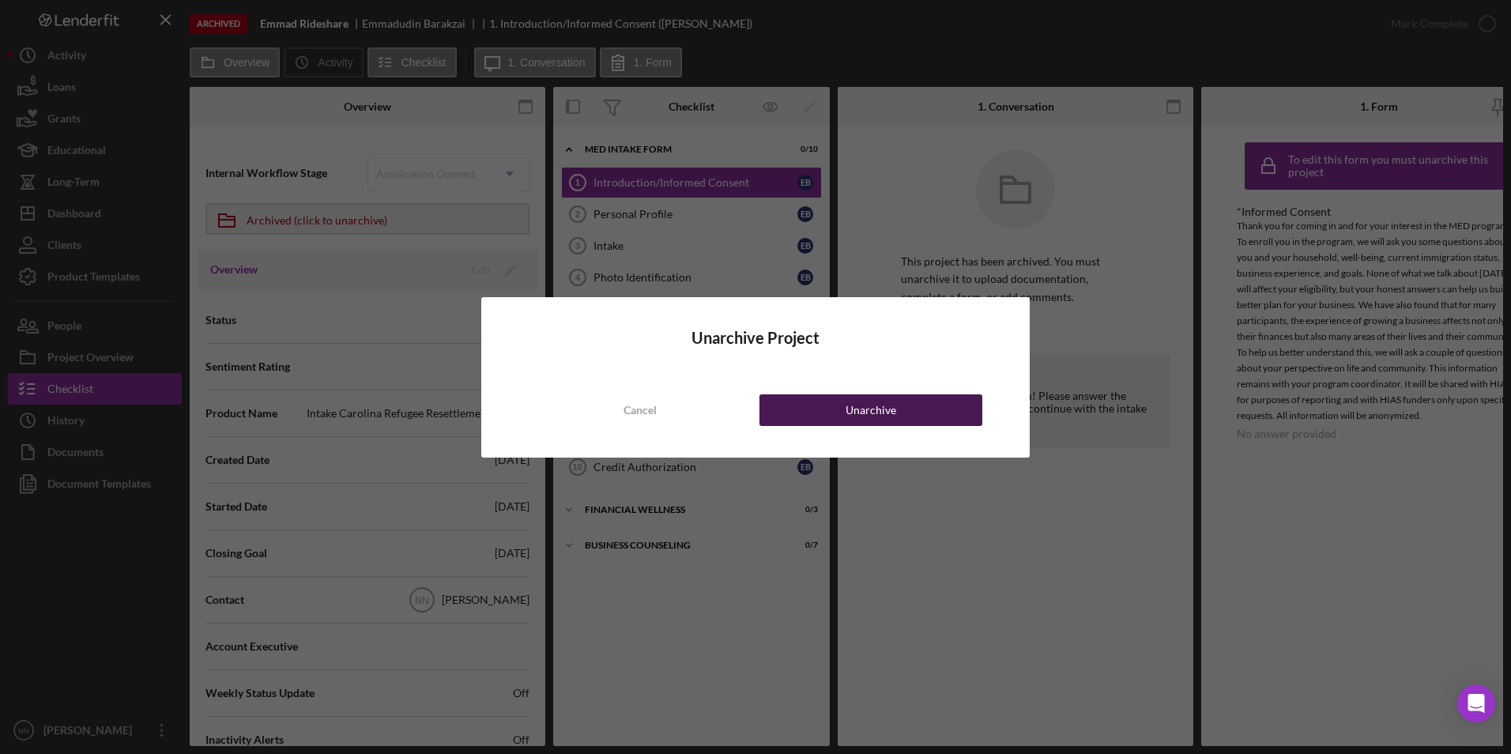
click at [923, 417] on button "Unarchive" at bounding box center [870, 410] width 223 height 32
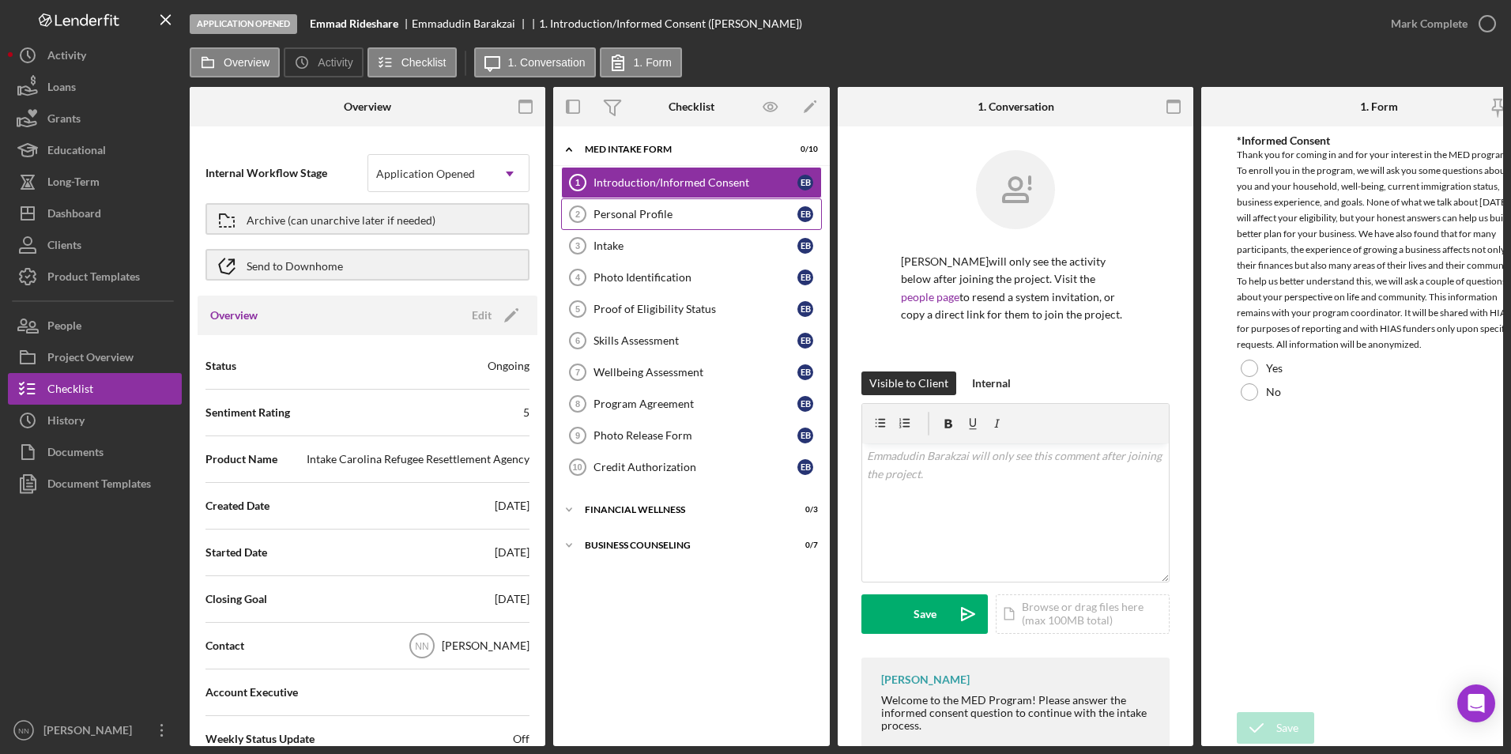
click at [718, 215] on div "Personal Profile" at bounding box center [695, 214] width 204 height 13
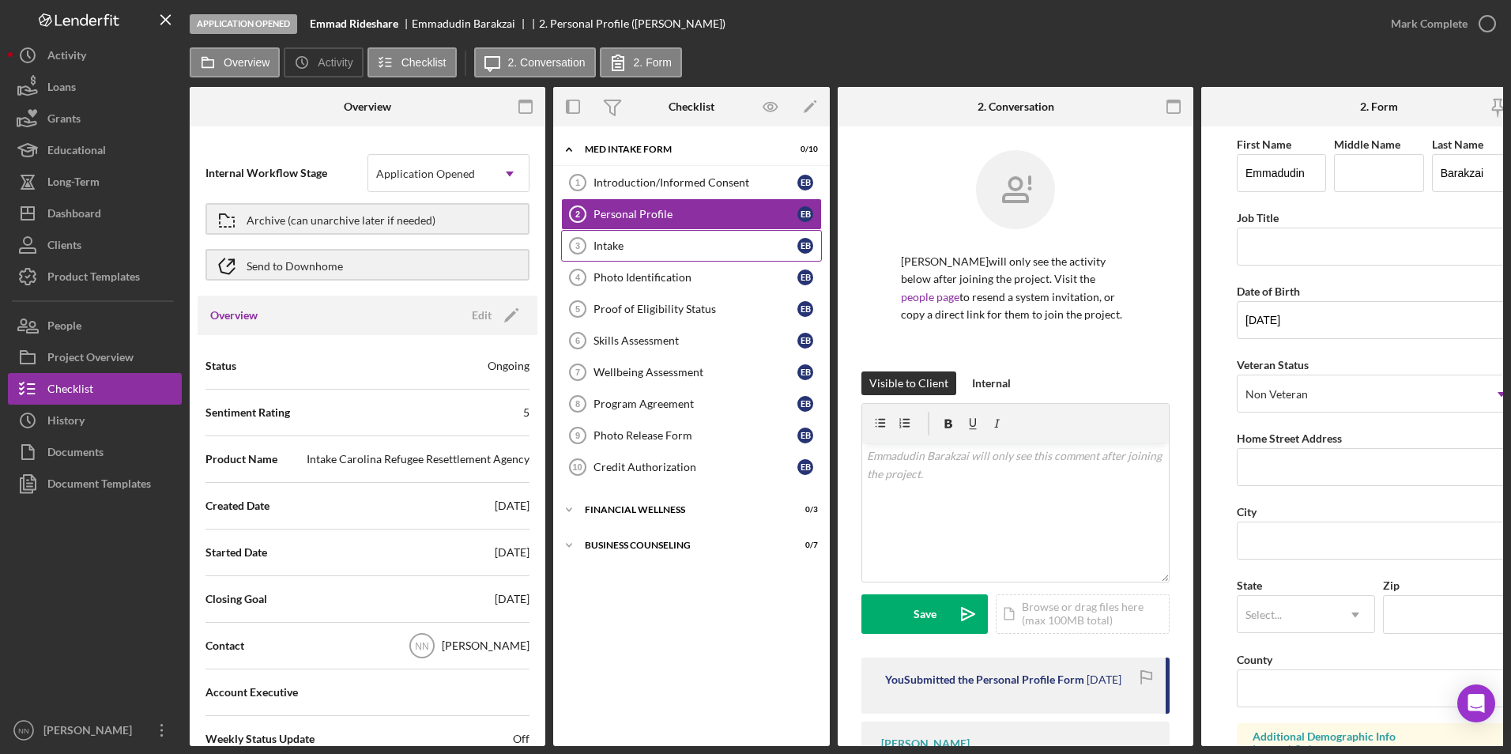
click at [728, 247] on div "Intake" at bounding box center [695, 245] width 204 height 13
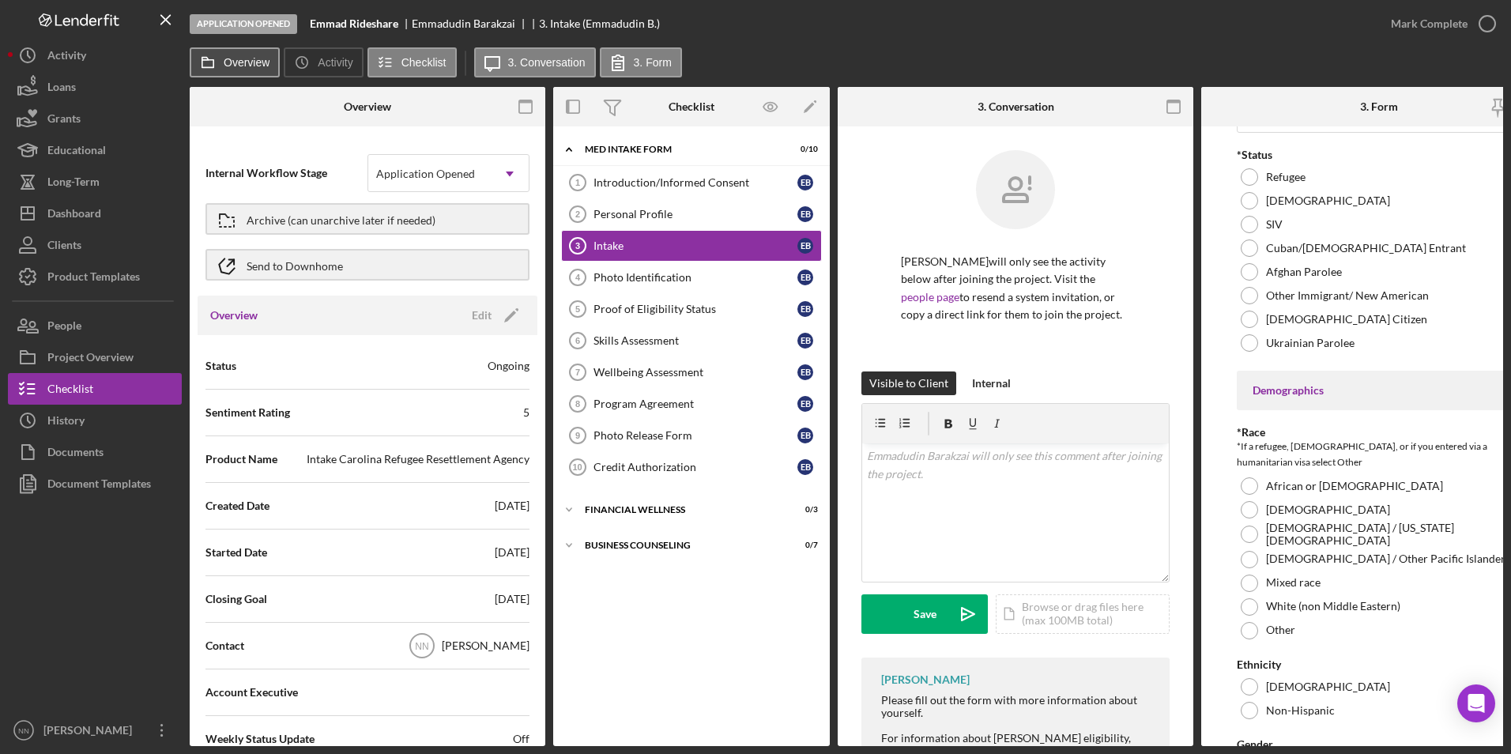
click at [280, 60] on div "Overview Icon/History Activity Checklist Icon/Message 3. Conversation 3. Form" at bounding box center [846, 63] width 1313 height 32
click at [536, 104] on icon "button" at bounding box center [526, 107] width 36 height 36
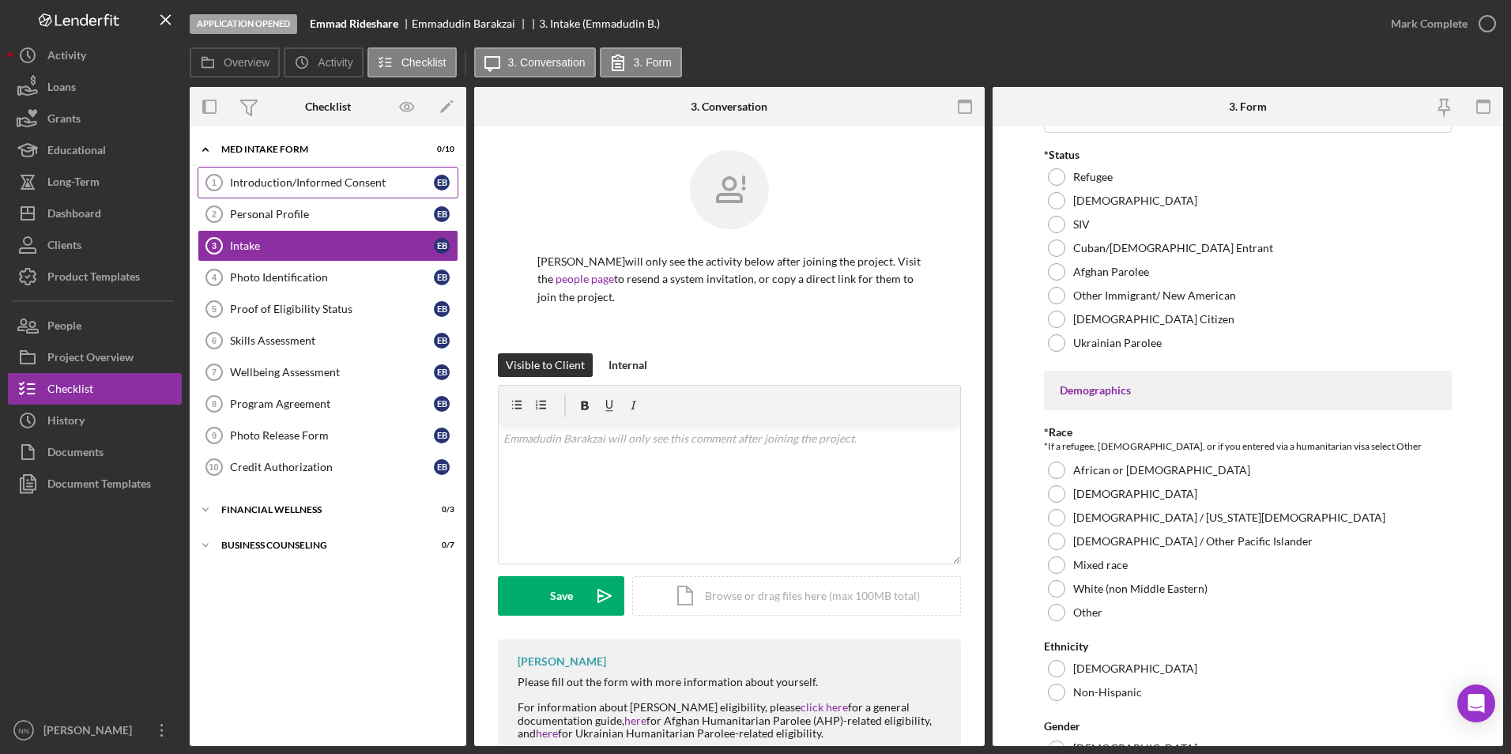
click at [364, 176] on div "Introduction/Informed Consent" at bounding box center [332, 182] width 204 height 13
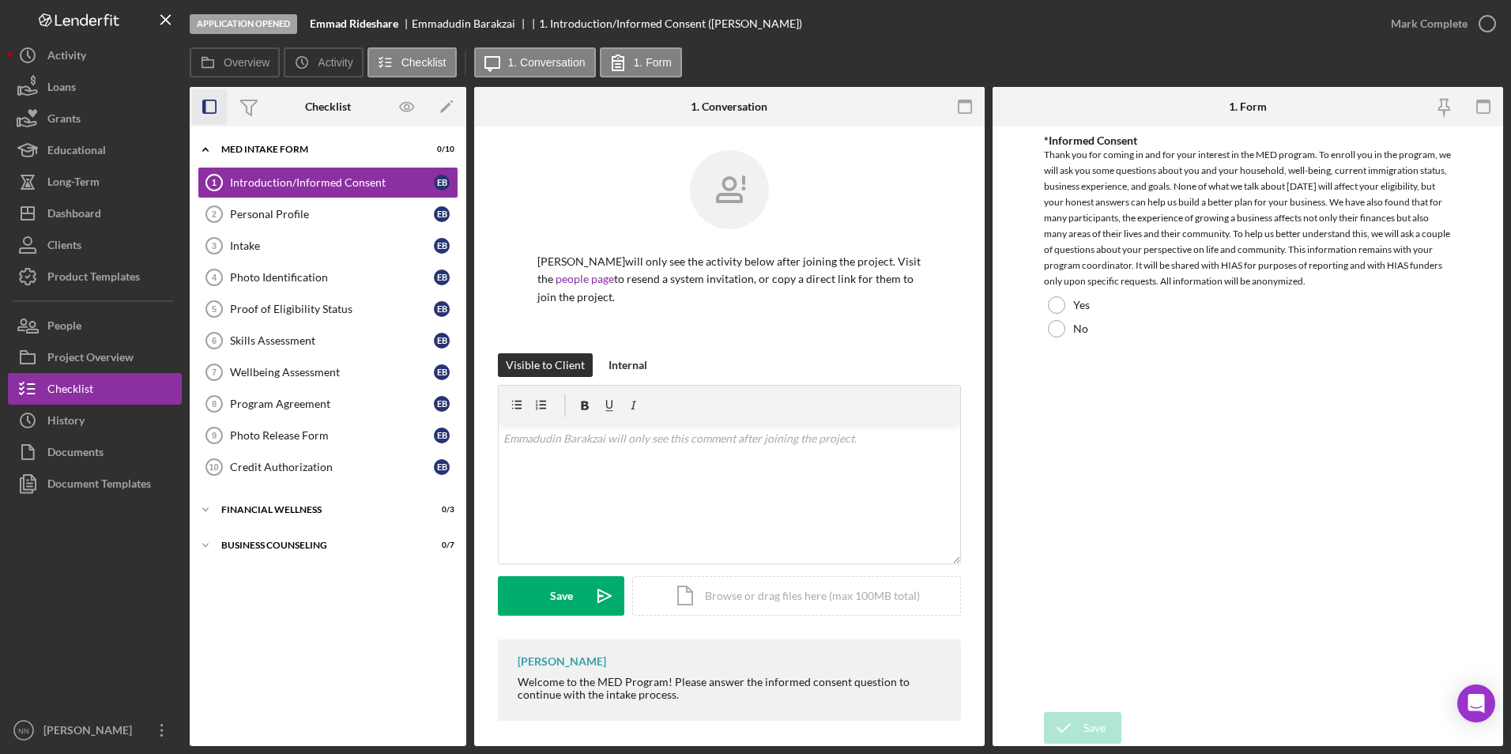
click at [206, 107] on icon "button" at bounding box center [210, 107] width 36 height 36
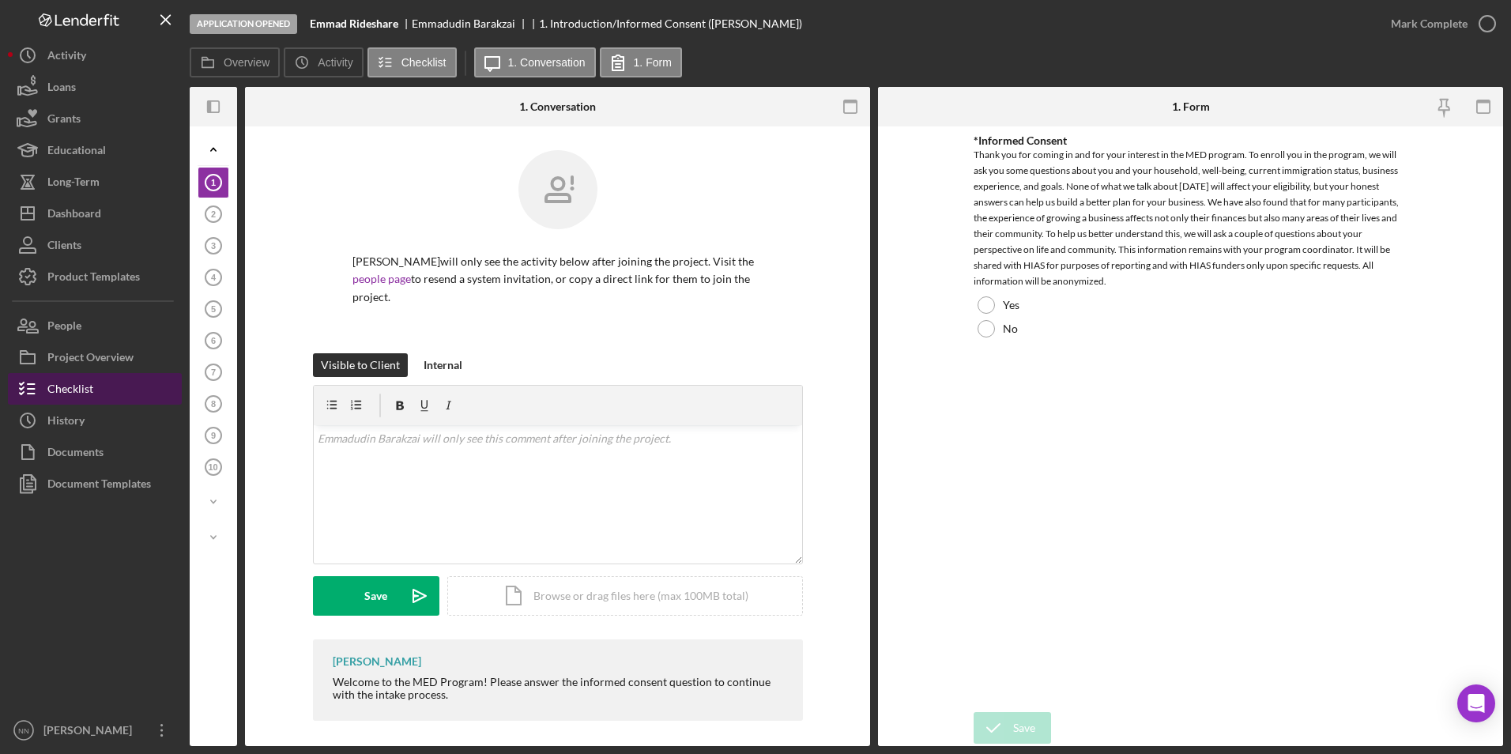
click at [70, 390] on div "Checklist" at bounding box center [70, 391] width 46 height 36
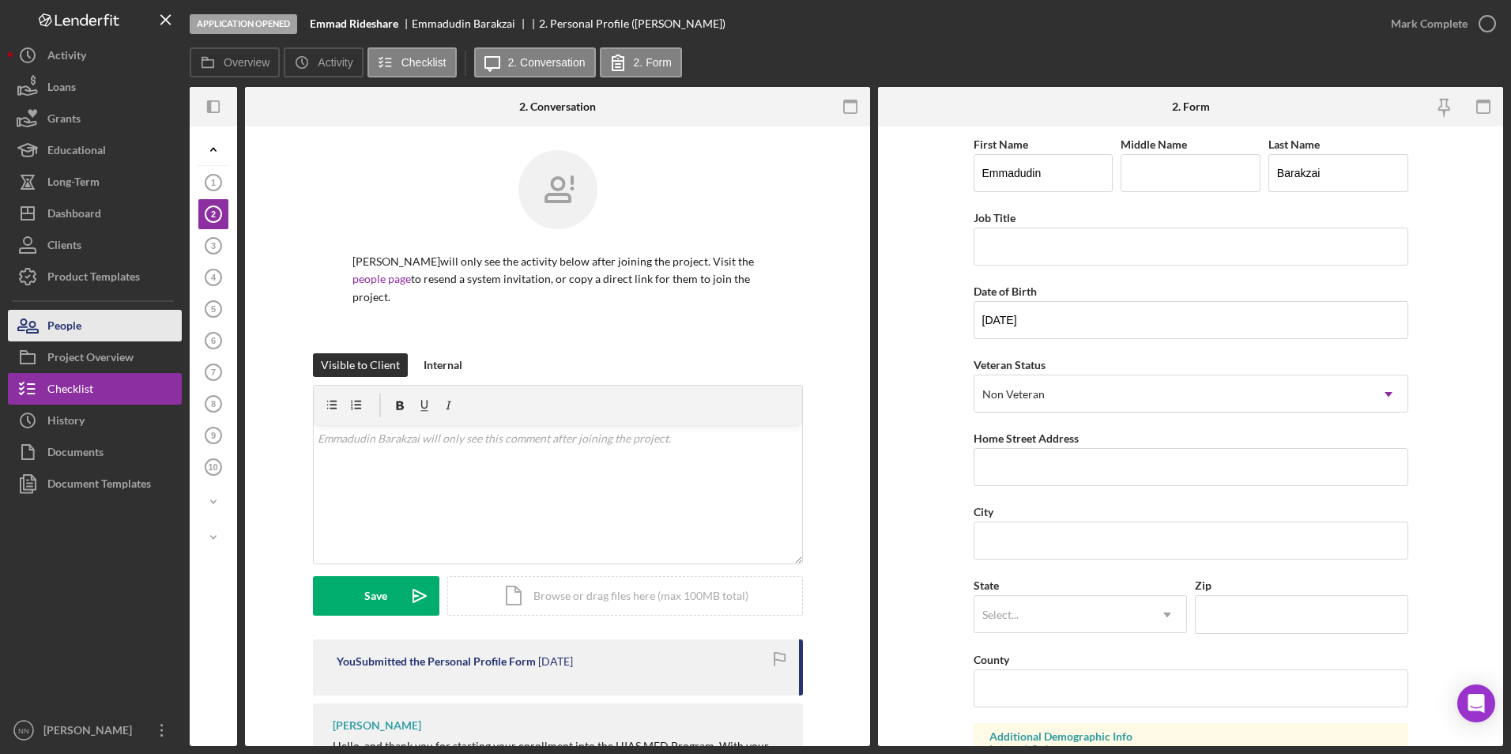
click at [39, 319] on icon "button" at bounding box center [28, 326] width 40 height 40
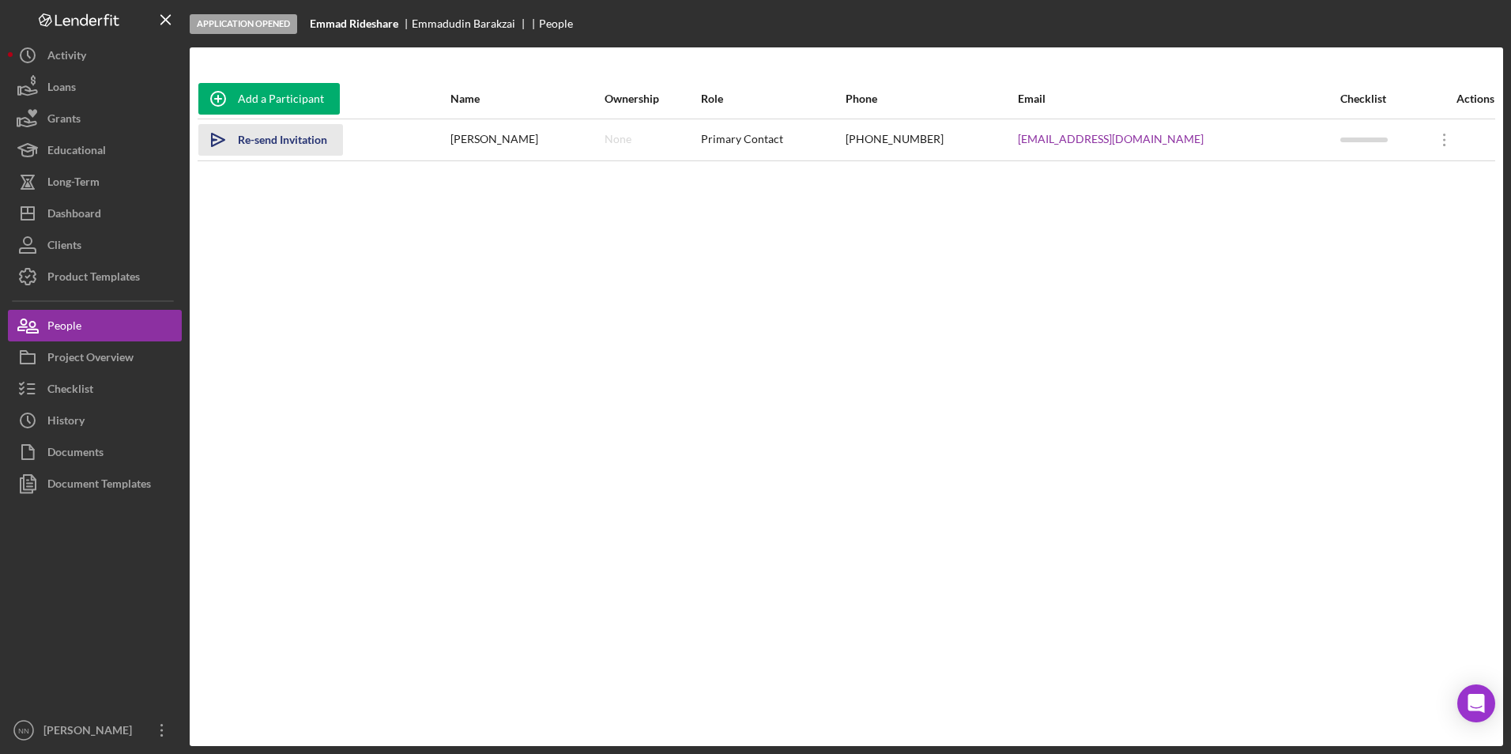
click at [306, 146] on div "Re-send Invitation" at bounding box center [282, 140] width 89 height 32
click at [1443, 144] on icon at bounding box center [1444, 140] width 2 height 13
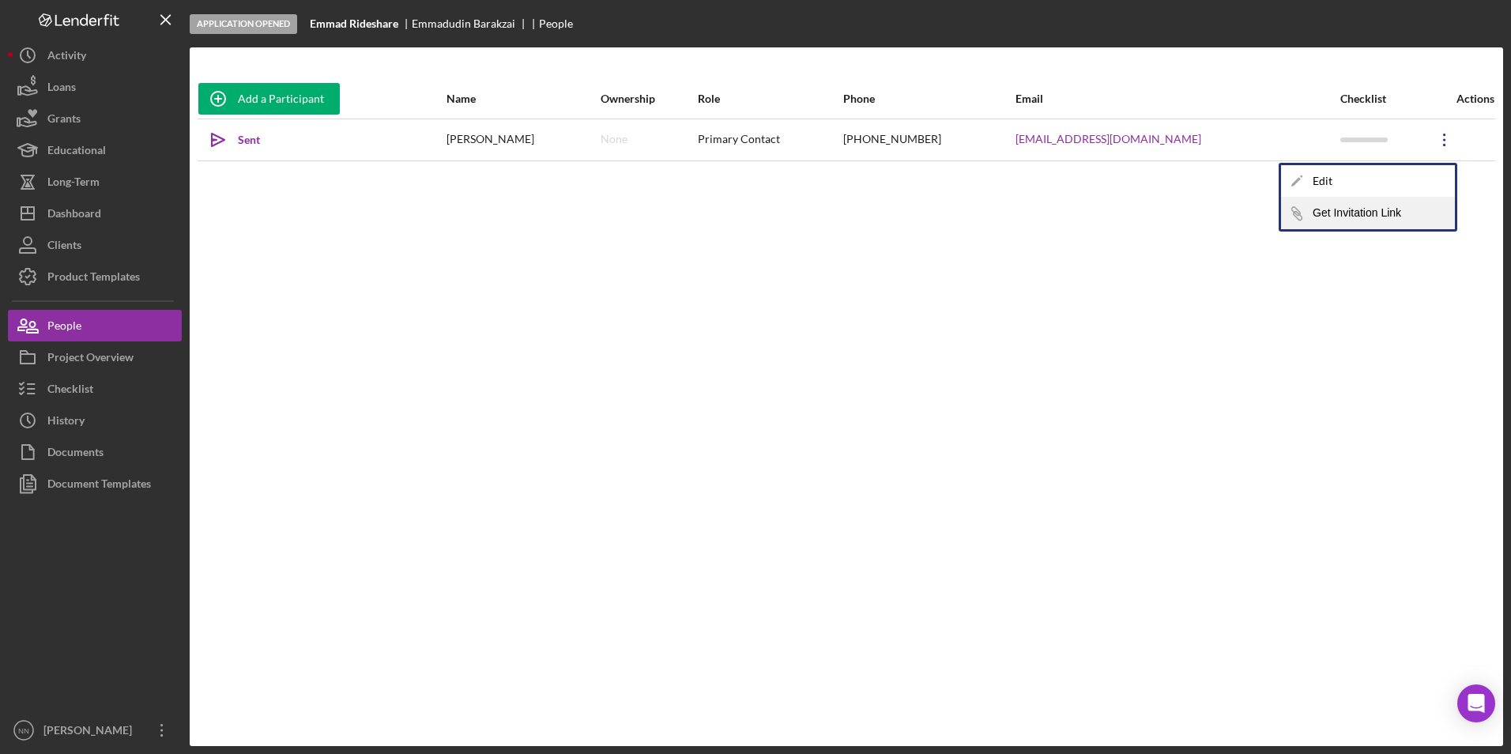
click at [1323, 205] on button "Icon/Link Get Invitation Link" at bounding box center [1368, 214] width 174 height 32
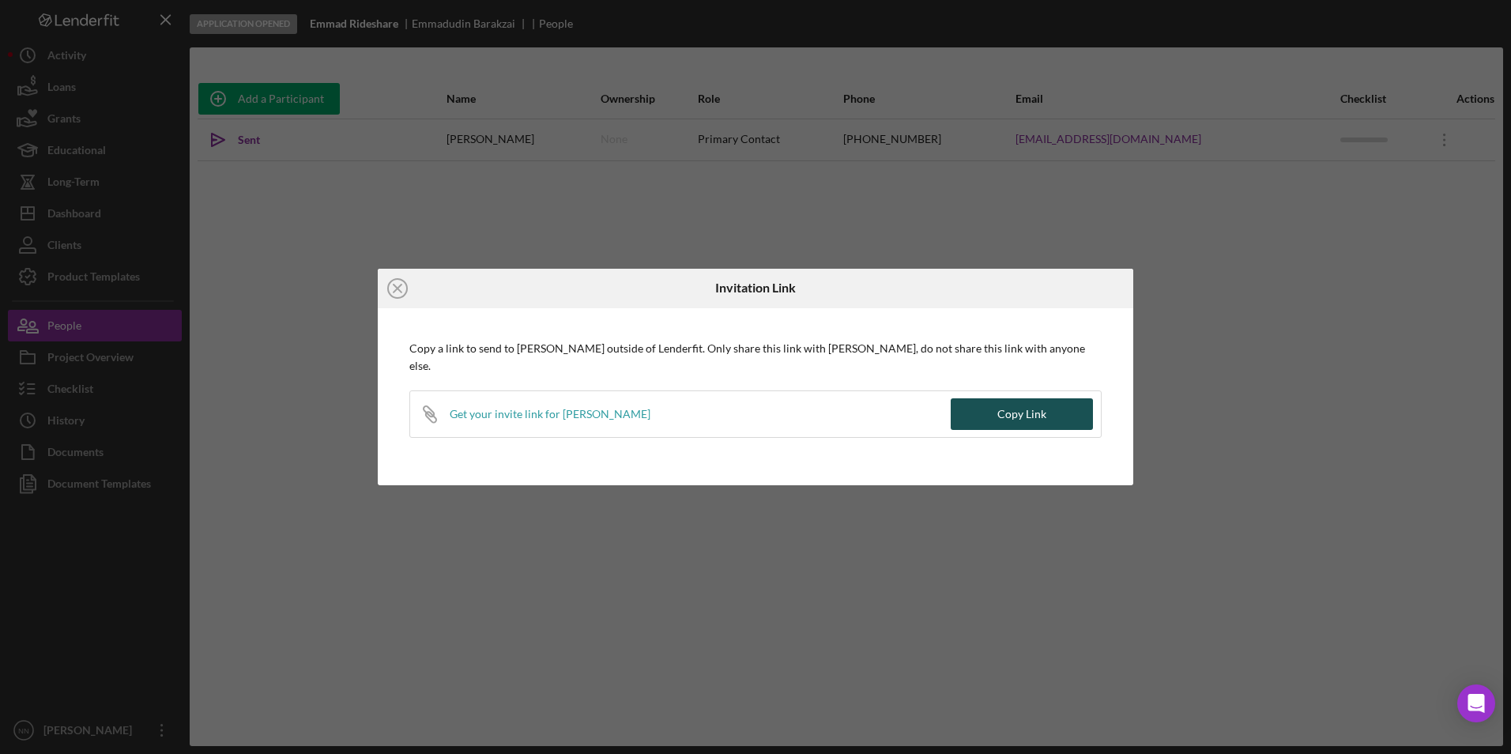
click at [1030, 418] on div "Copy Link" at bounding box center [1021, 414] width 49 height 32
